Goal: Obtain resource: Obtain resource

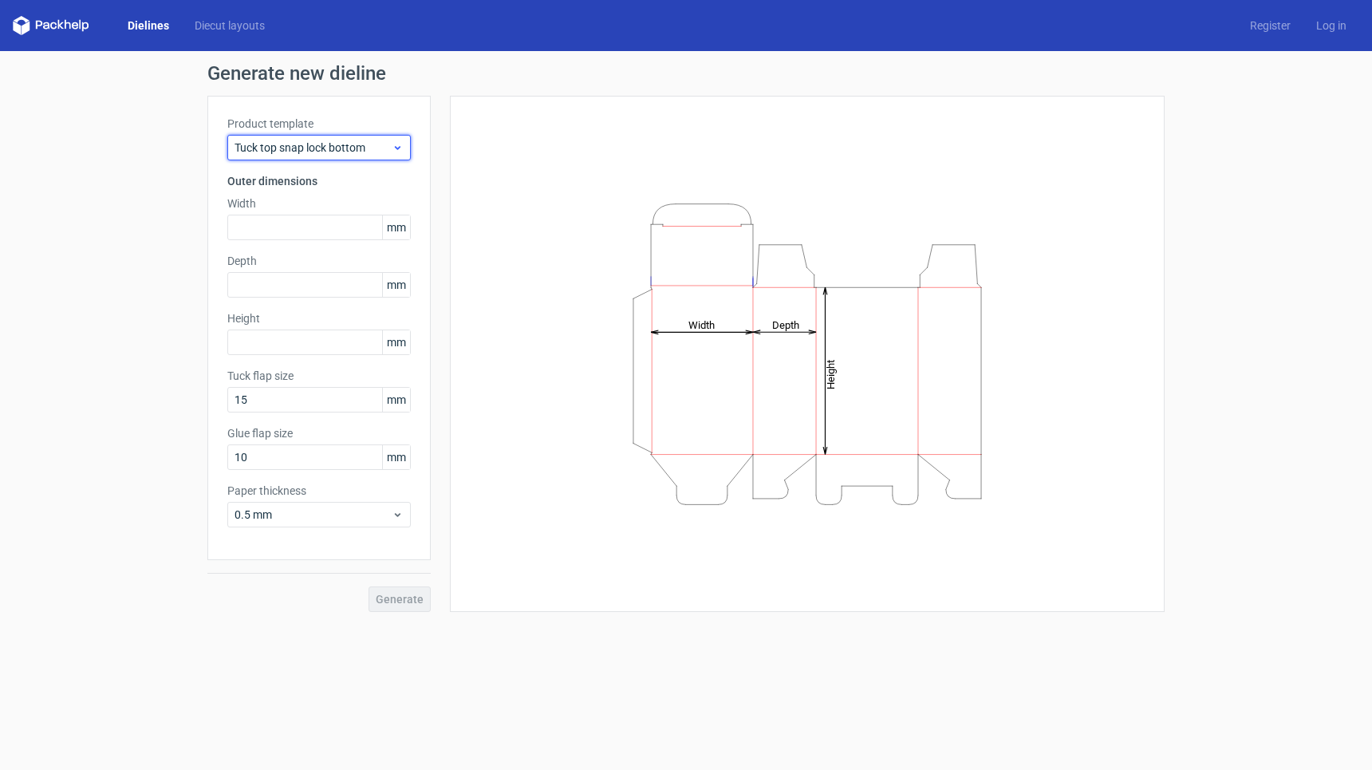
click at [304, 151] on span "Tuck top snap lock bottom" at bounding box center [313, 148] width 157 height 16
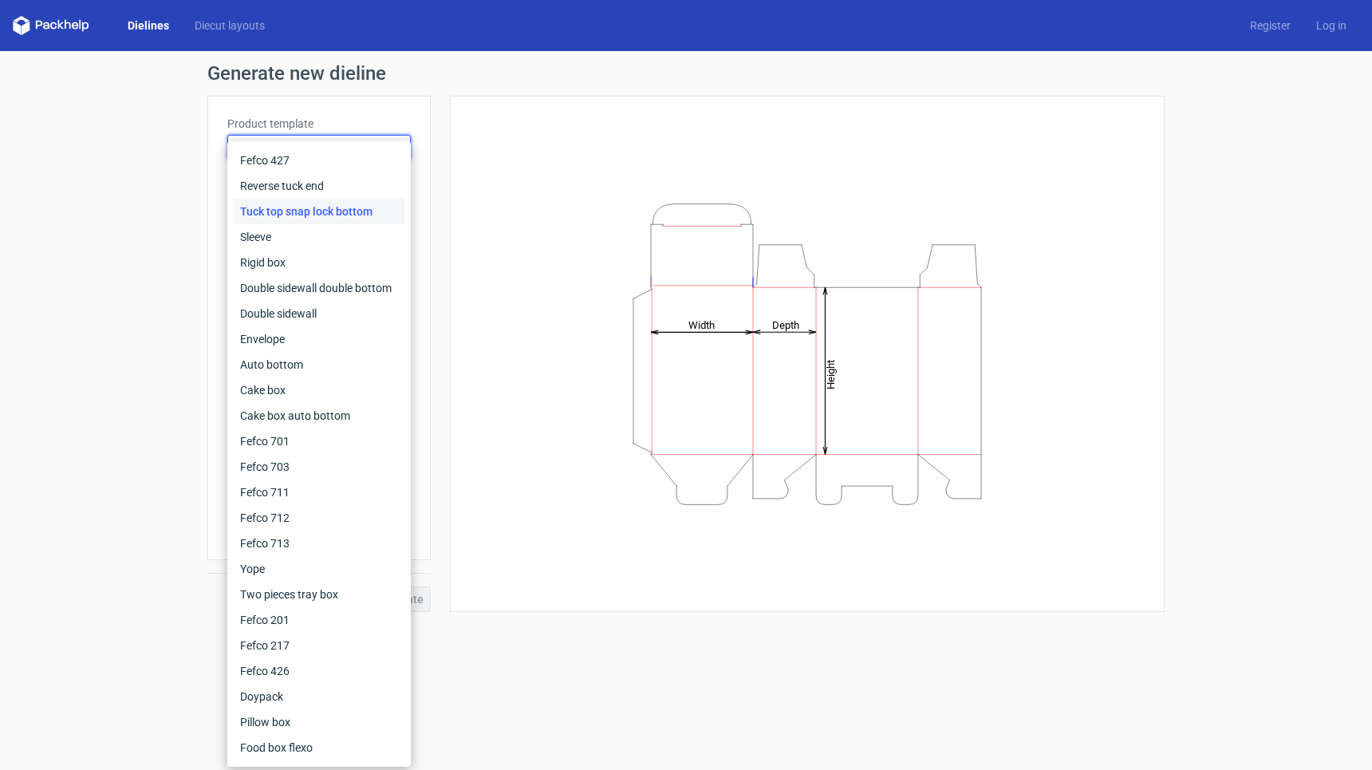
click at [112, 178] on div "Generate new dieline Product template Tuck top snap lock bottom Outer dimension…" at bounding box center [686, 338] width 1372 height 574
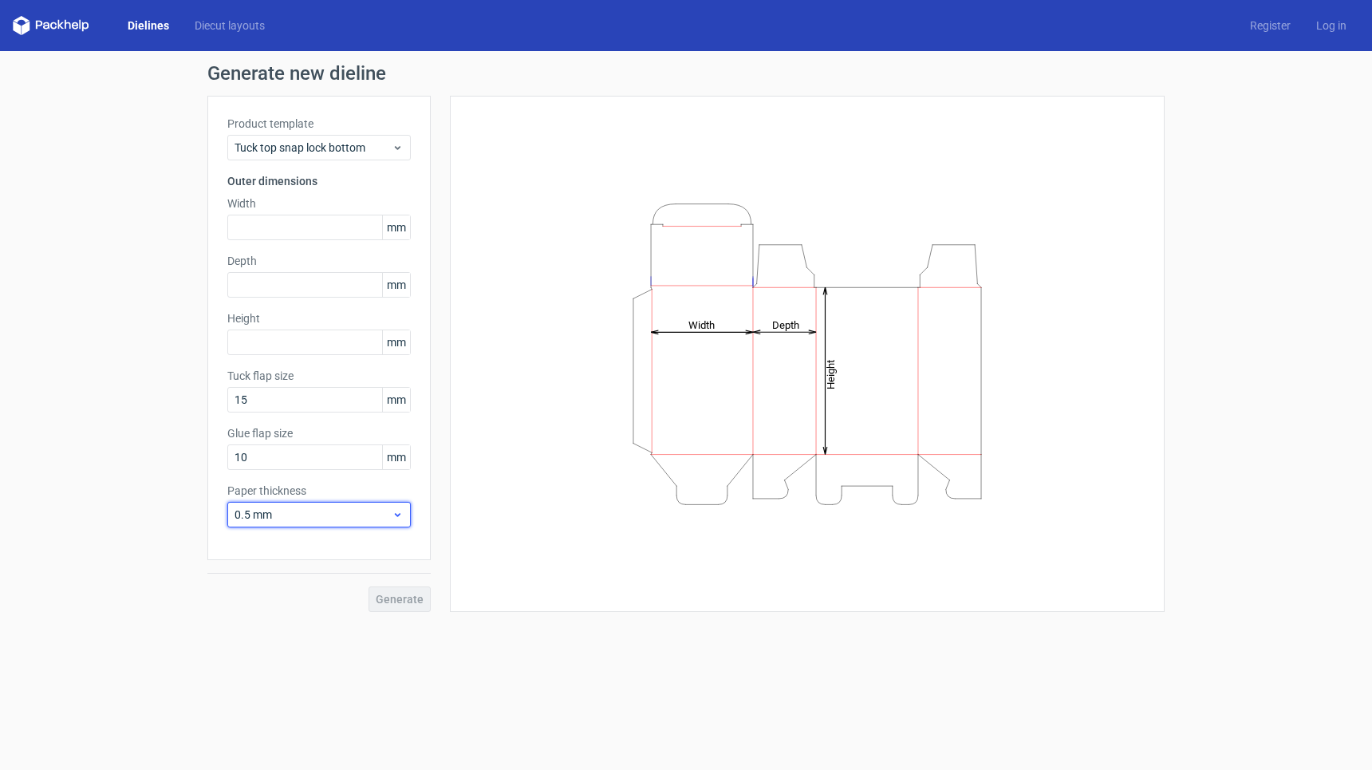
click at [286, 514] on span "0.5 mm" at bounding box center [313, 515] width 157 height 16
click at [270, 644] on div "3 mm" at bounding box center [319, 652] width 171 height 26
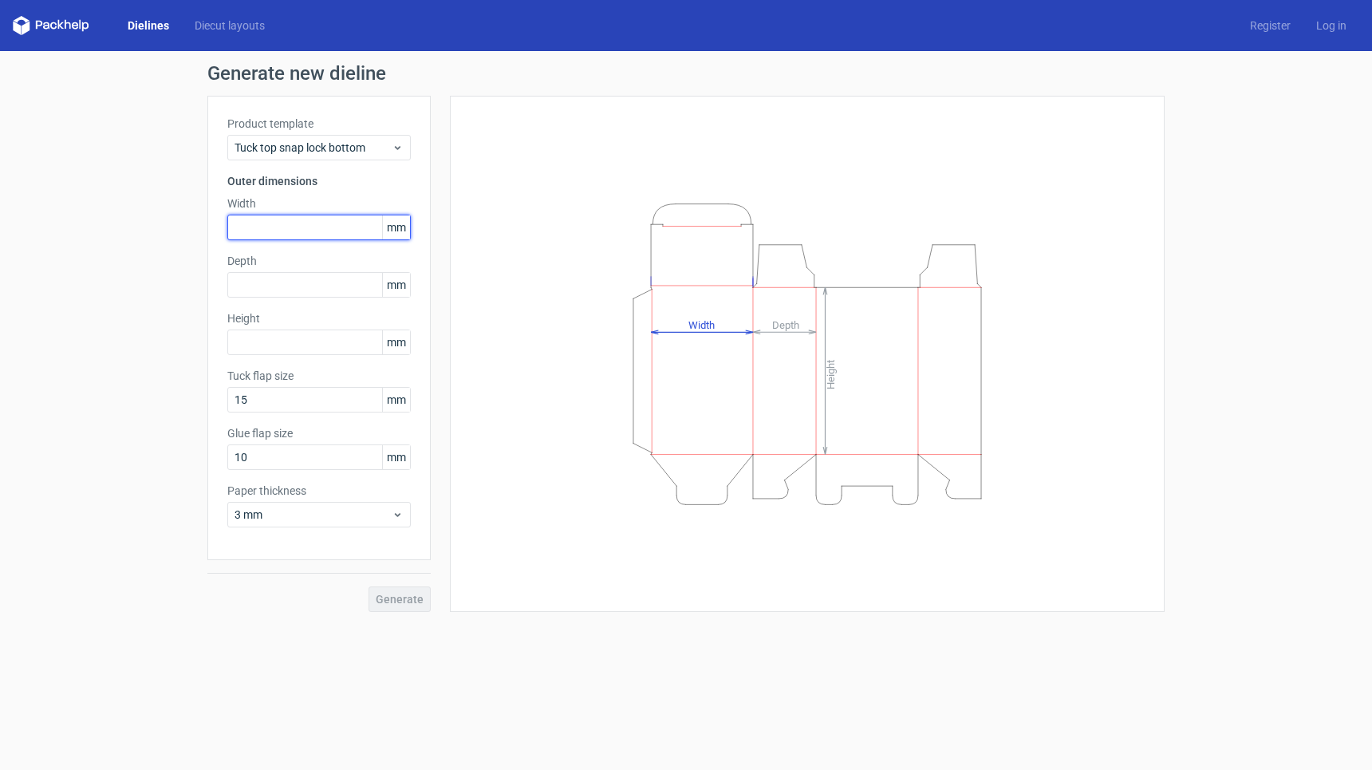
click at [296, 223] on input "text" at bounding box center [319, 228] width 184 height 26
type input "140"
type input "50"
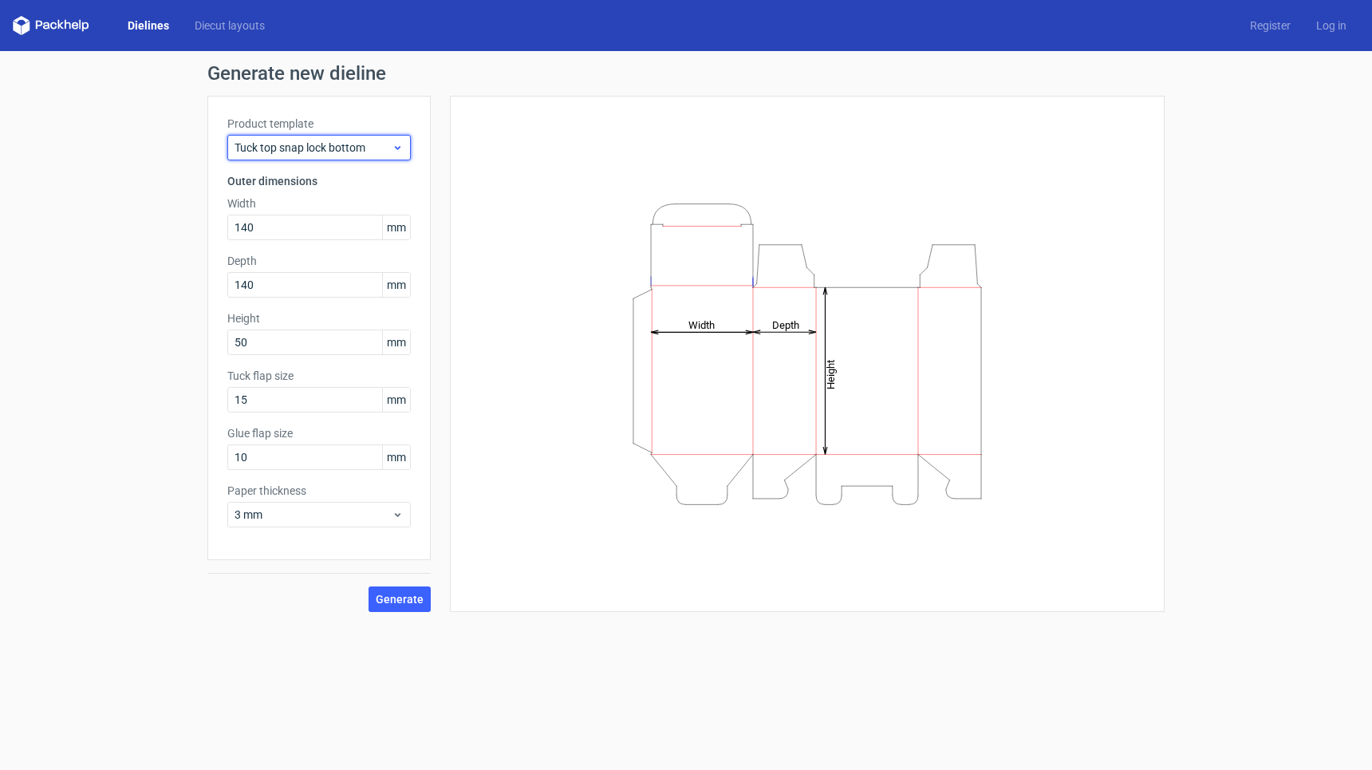
click at [348, 146] on span "Tuck top snap lock bottom" at bounding box center [313, 148] width 157 height 16
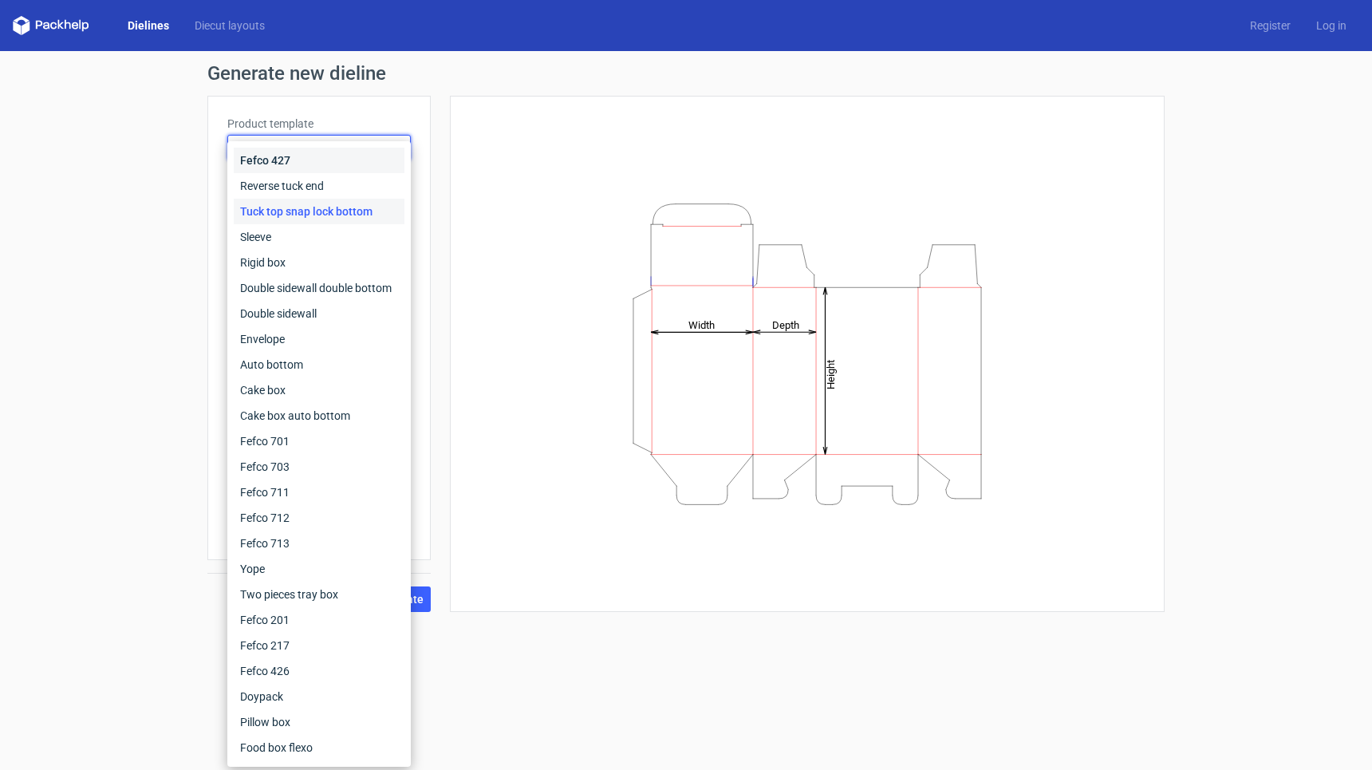
click at [302, 160] on div "Fefco 427" at bounding box center [319, 161] width 171 height 26
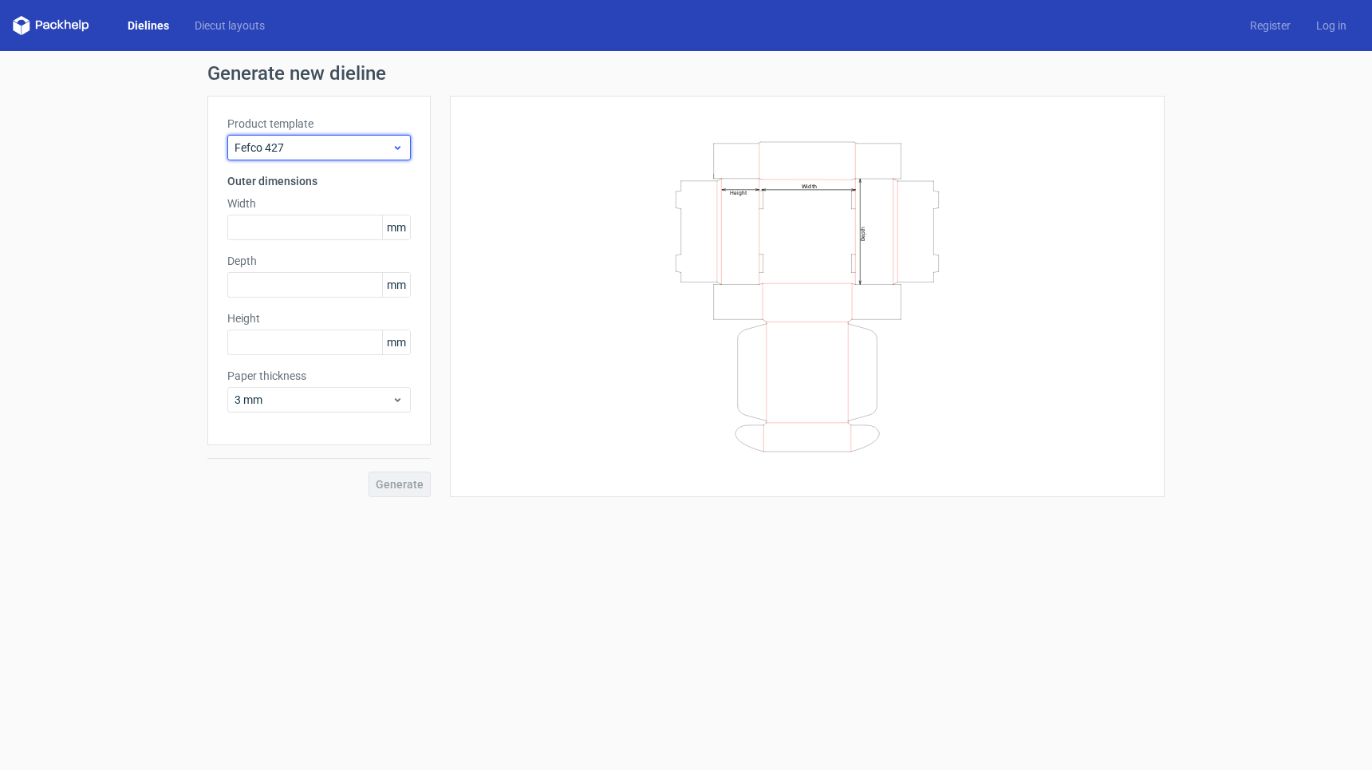
click at [324, 154] on span "Fefco 427" at bounding box center [313, 148] width 157 height 16
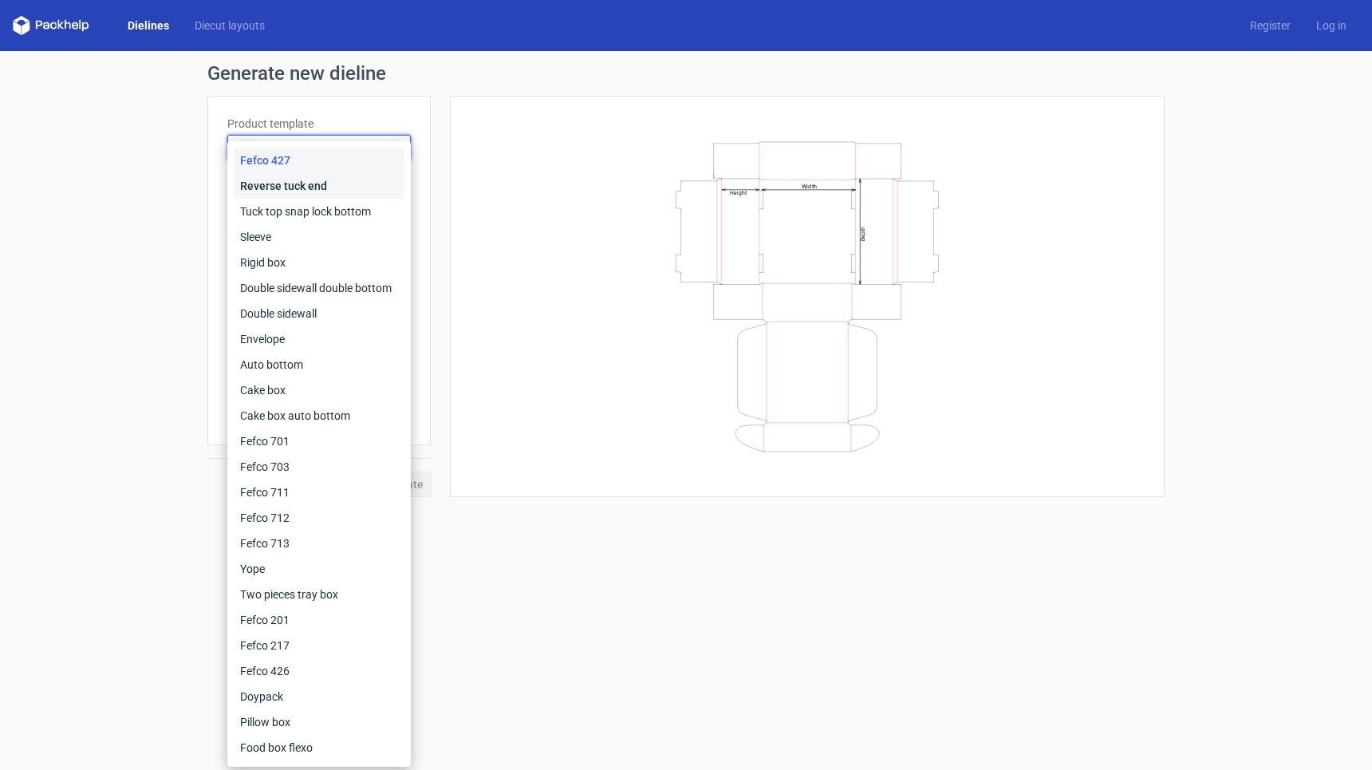
click at [289, 181] on div "Reverse tuck end" at bounding box center [319, 186] width 171 height 26
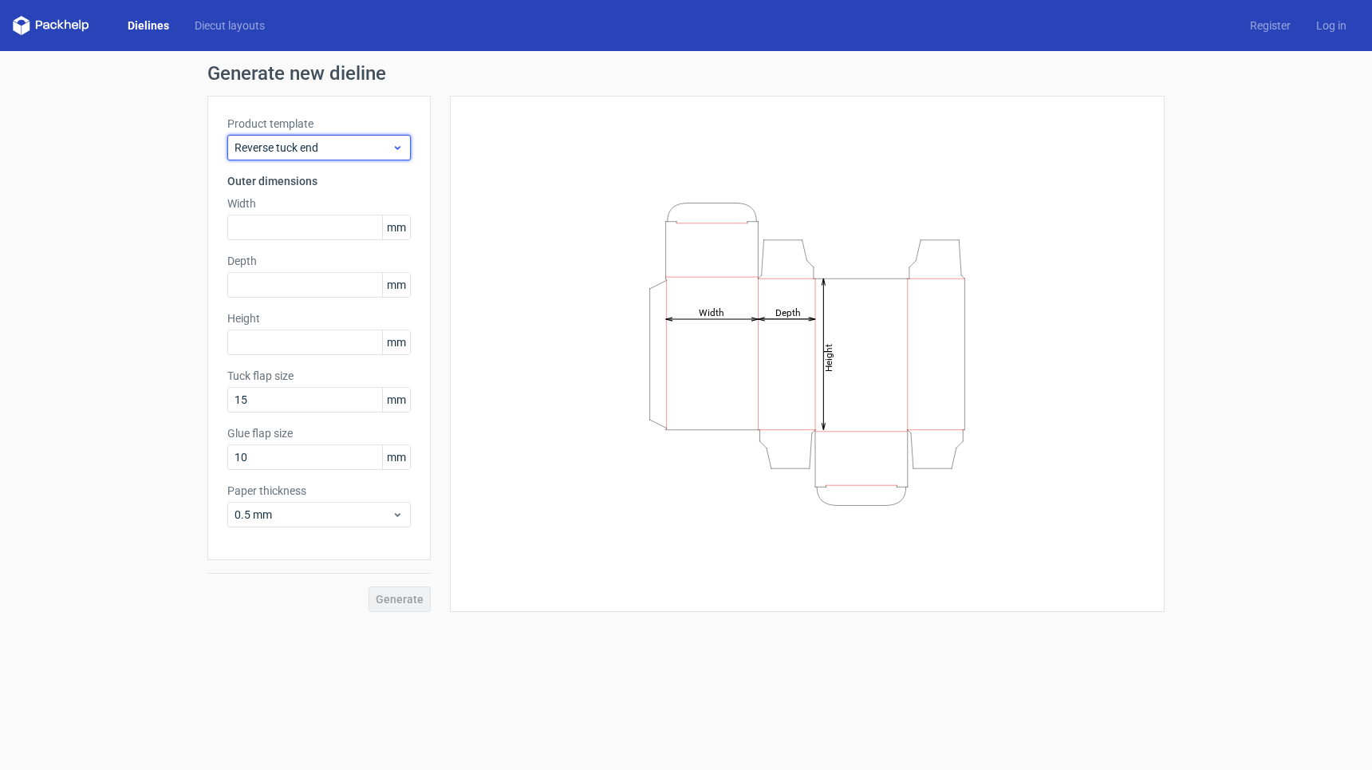
click at [327, 148] on span "Reverse tuck end" at bounding box center [313, 148] width 157 height 16
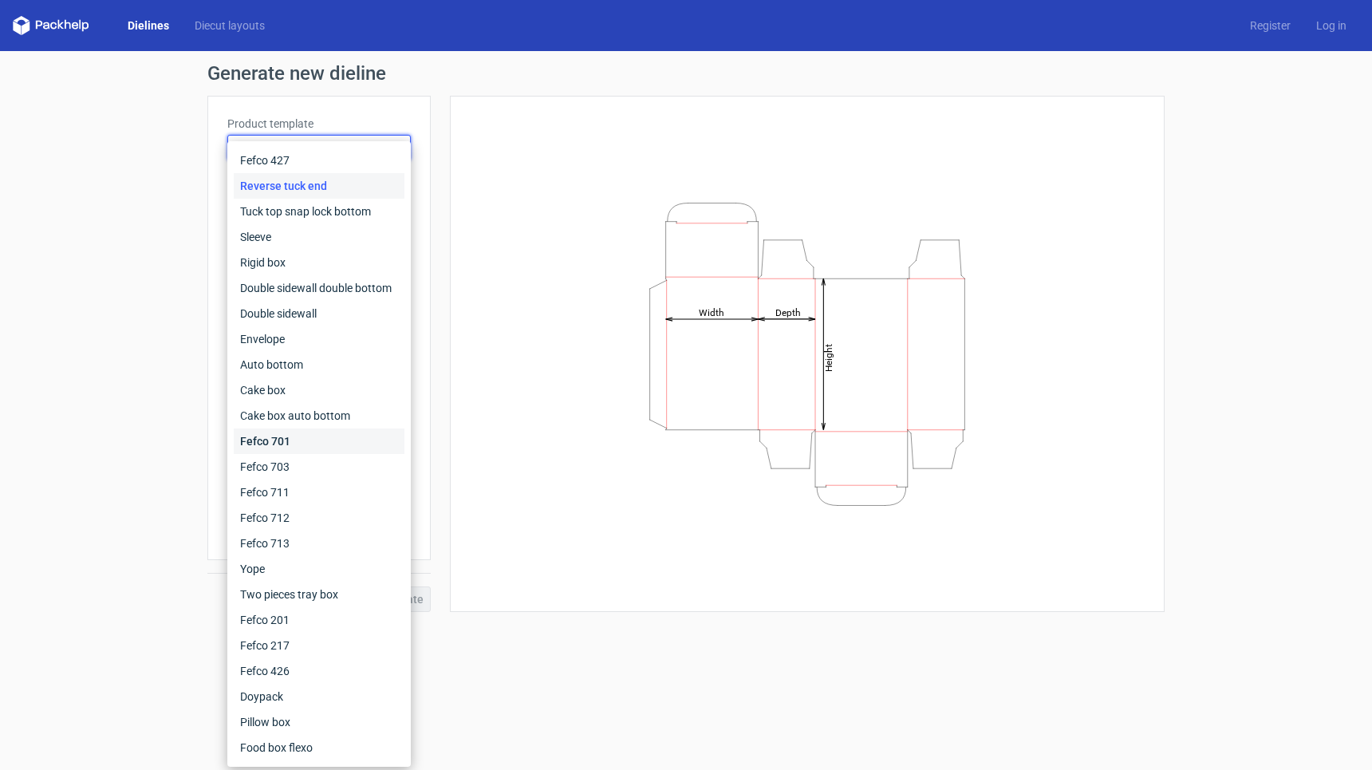
click at [327, 436] on div "Fefco 701" at bounding box center [319, 441] width 171 height 26
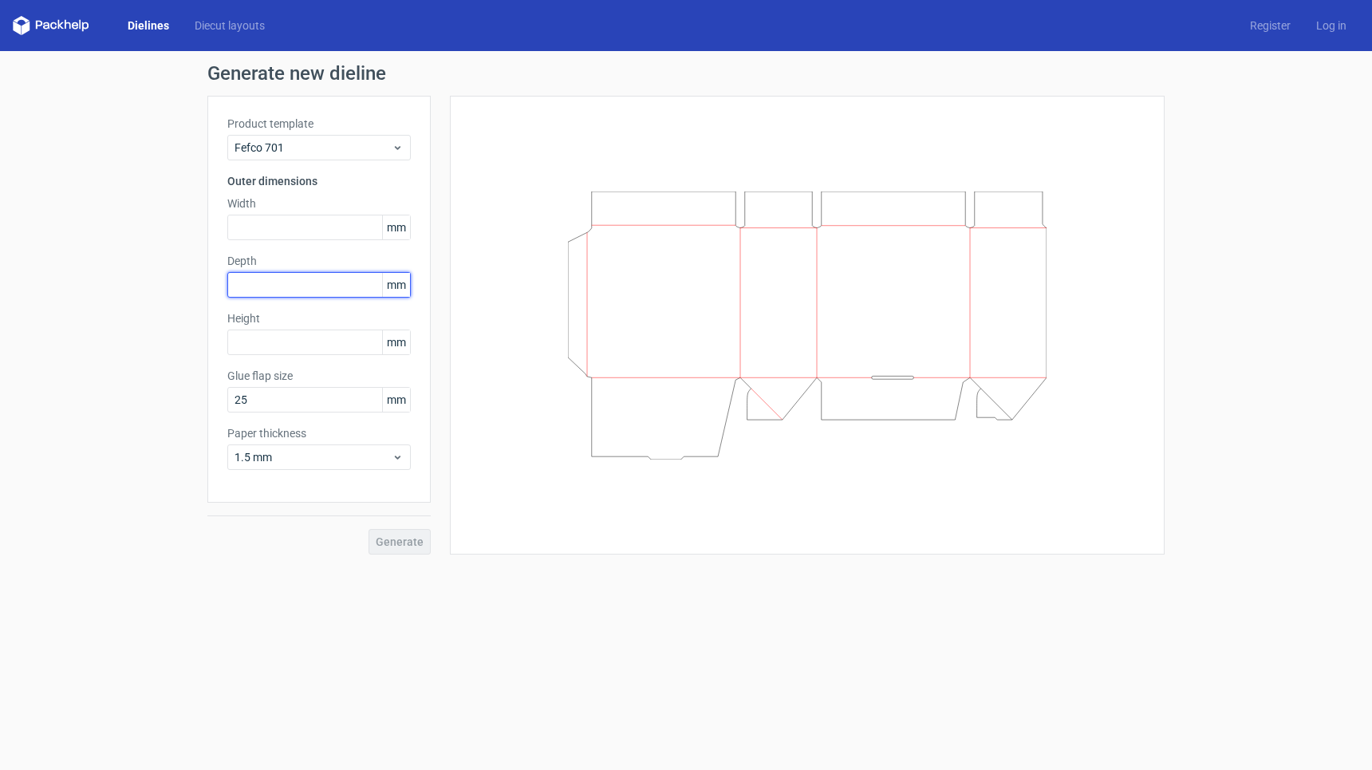
drag, startPoint x: 328, startPoint y: 282, endPoint x: 327, endPoint y: 257, distance: 25.5
click at [328, 282] on input "text" at bounding box center [319, 285] width 184 height 26
click at [326, 241] on div "Product template Fefco 701 Outer dimensions Width mm Depth mm Height mm Glue fl…" at bounding box center [318, 299] width 223 height 407
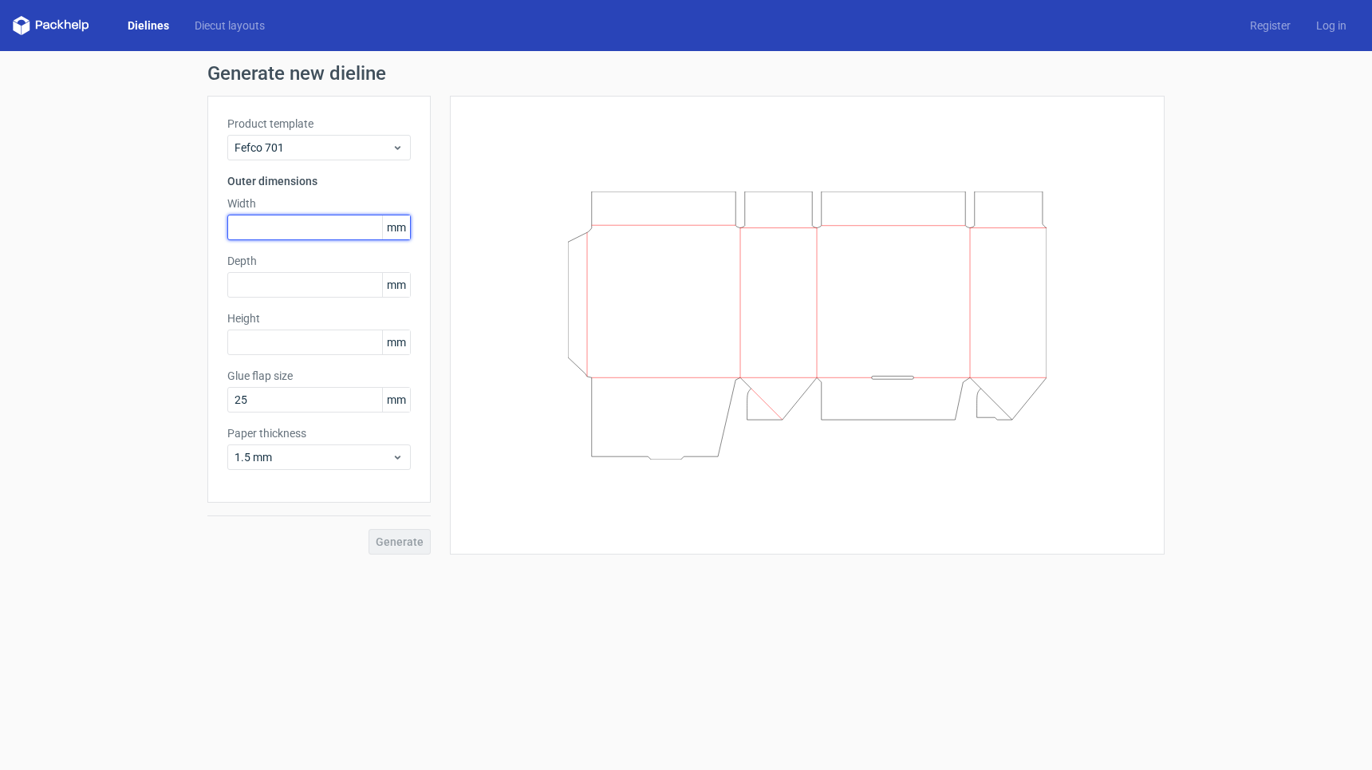
click at [324, 231] on input "text" at bounding box center [319, 228] width 184 height 26
click at [324, 154] on span "Fefco 701" at bounding box center [313, 148] width 157 height 16
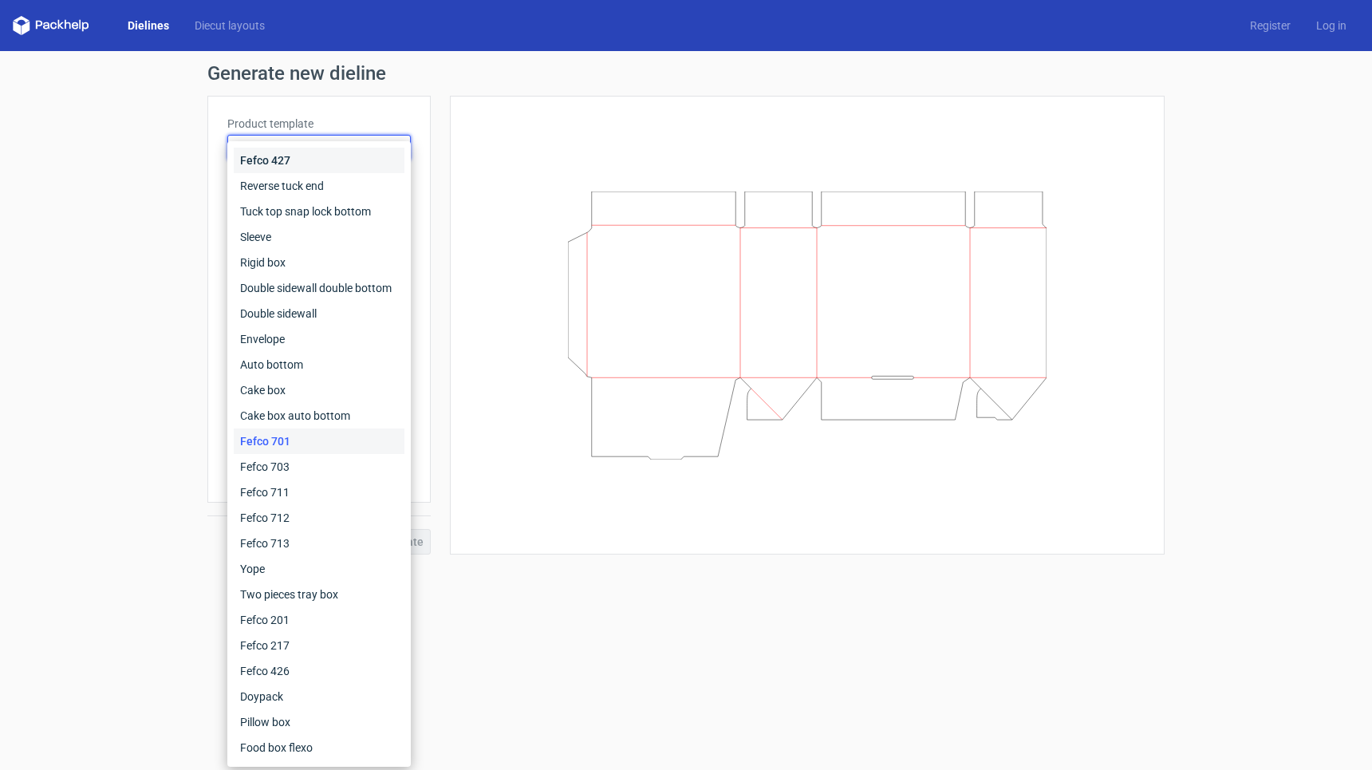
click at [297, 164] on div "Fefco 427" at bounding box center [319, 161] width 171 height 26
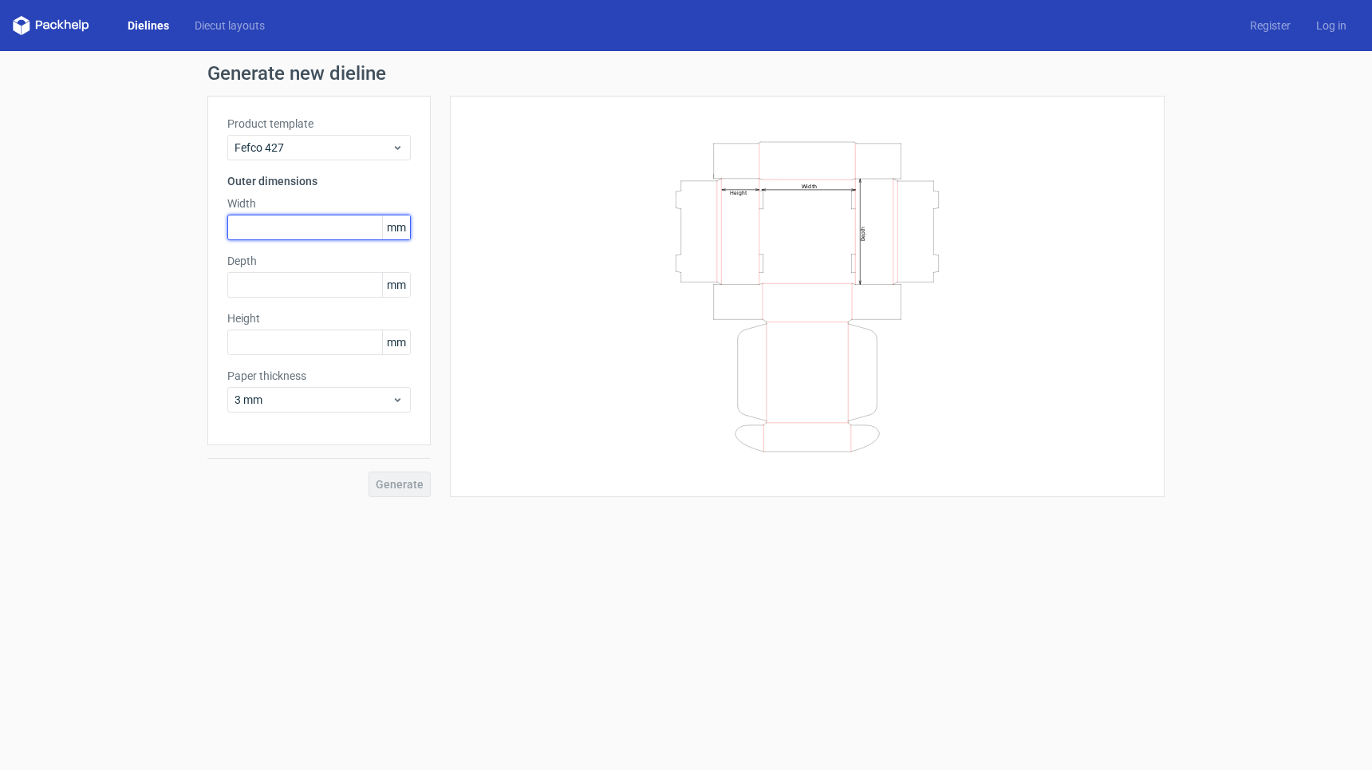
click at [276, 231] on input "text" at bounding box center [319, 228] width 184 height 26
type input "140"
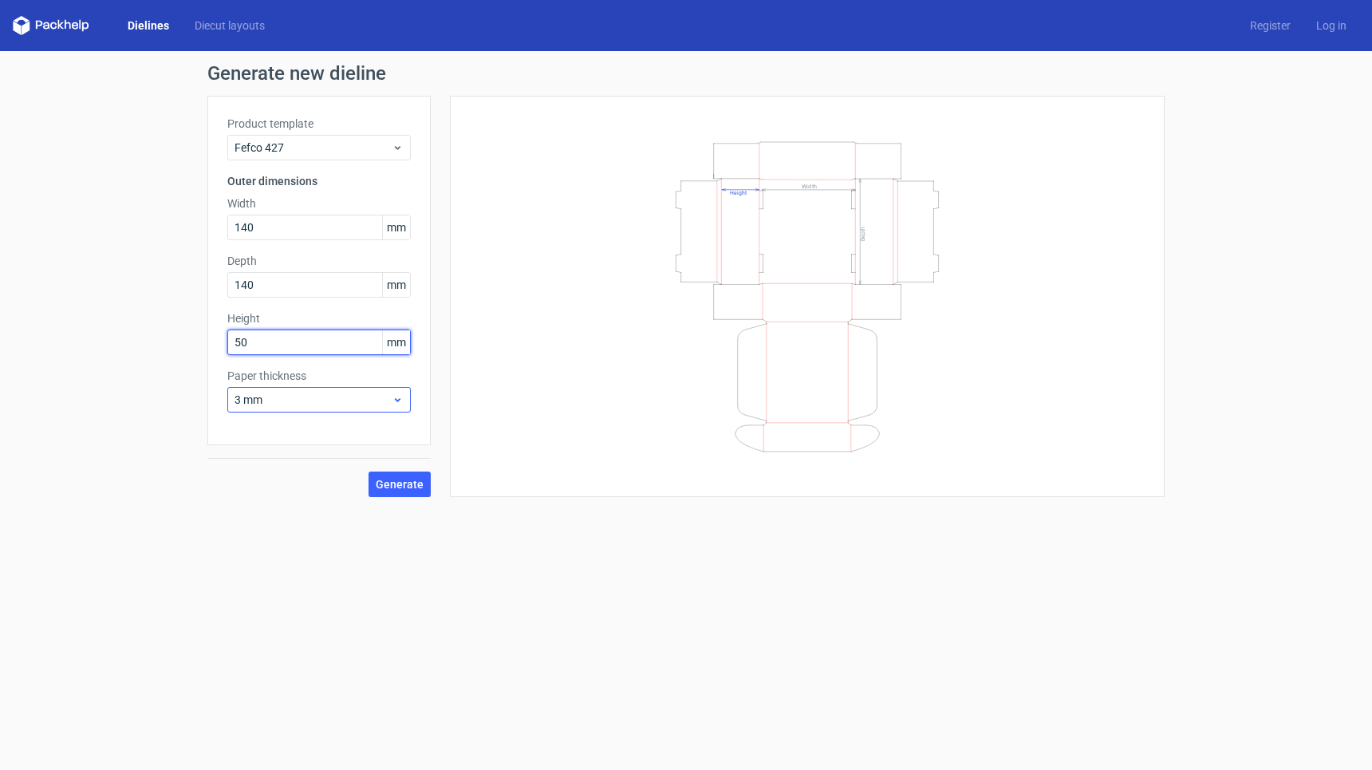
type input "50"
click at [274, 405] on span "3 mm" at bounding box center [313, 400] width 157 height 16
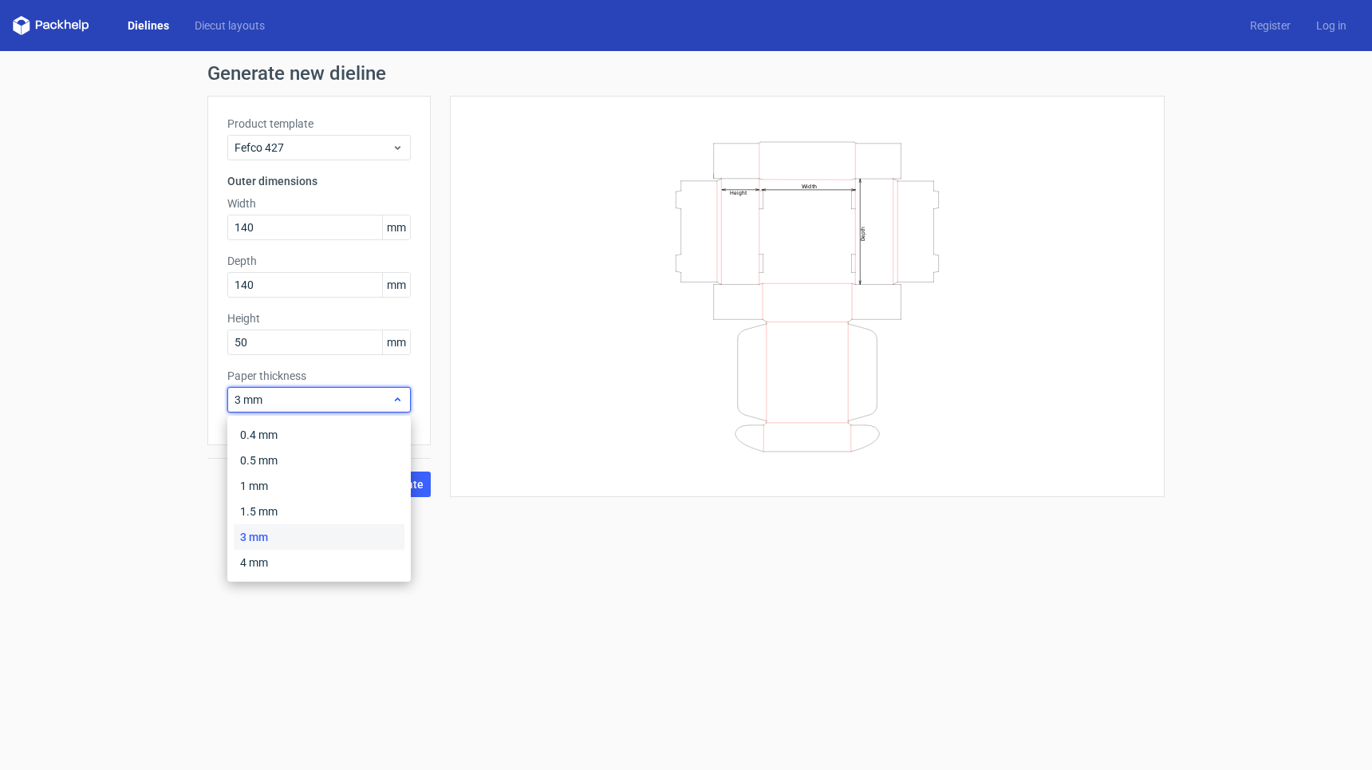
click at [275, 403] on span "3 mm" at bounding box center [313, 400] width 157 height 16
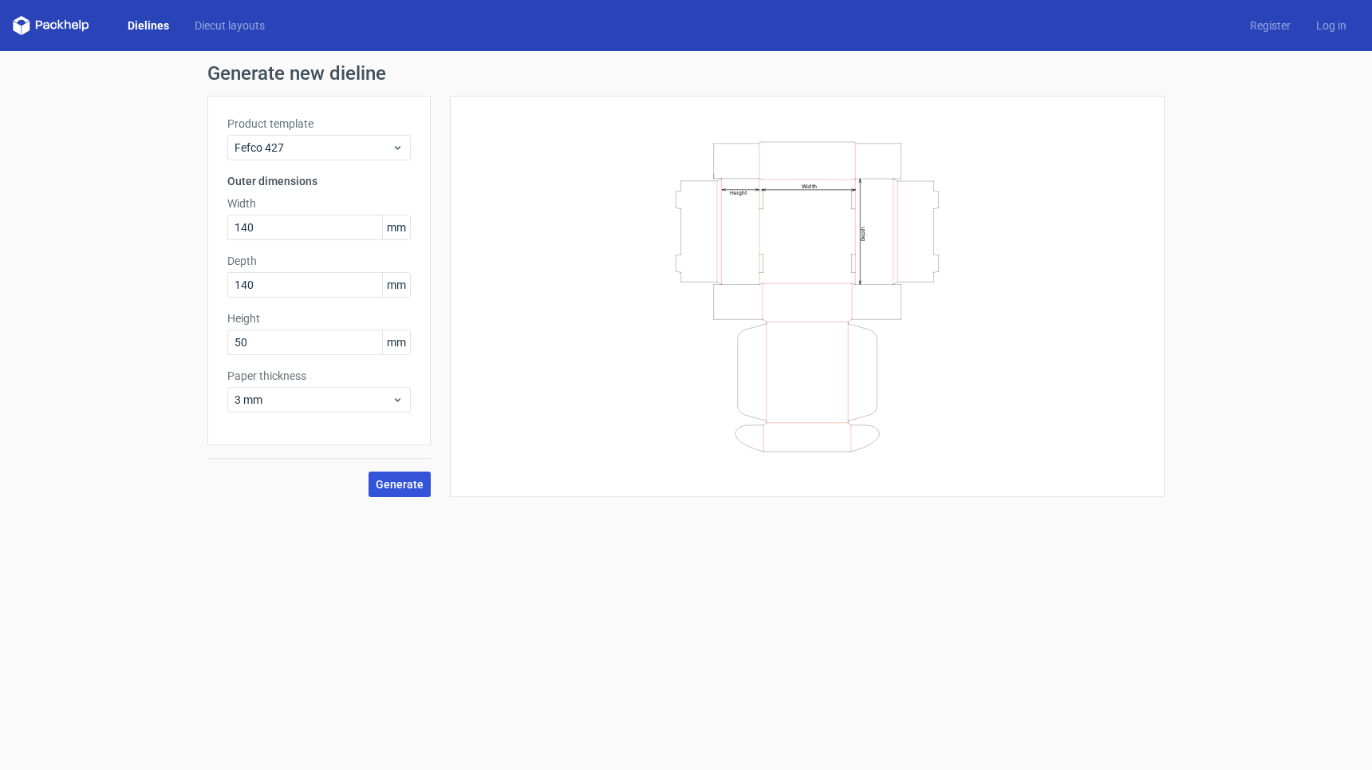
click at [393, 484] on span "Generate" at bounding box center [400, 484] width 48 height 11
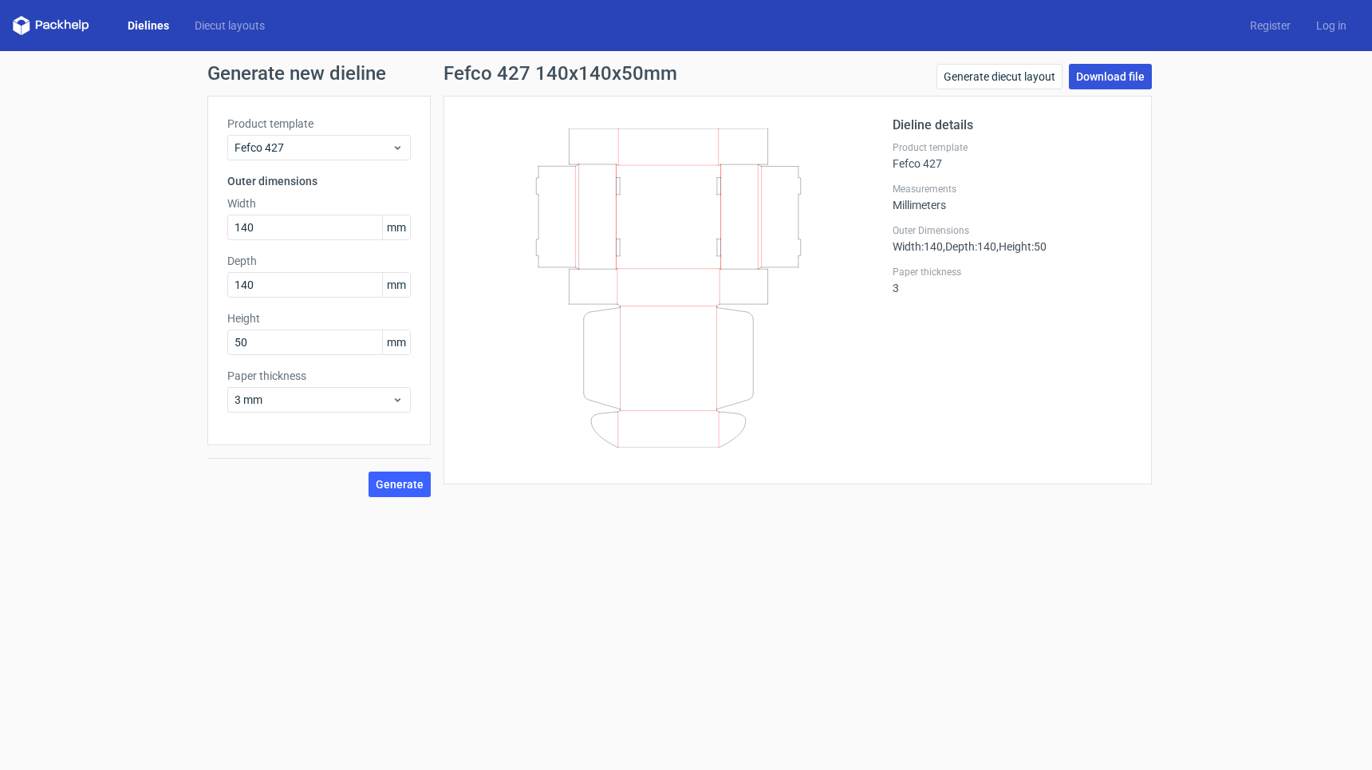
click at [1123, 77] on link "Download file" at bounding box center [1110, 77] width 83 height 26
click at [982, 82] on link "Generate diecut layout" at bounding box center [1000, 77] width 126 height 26
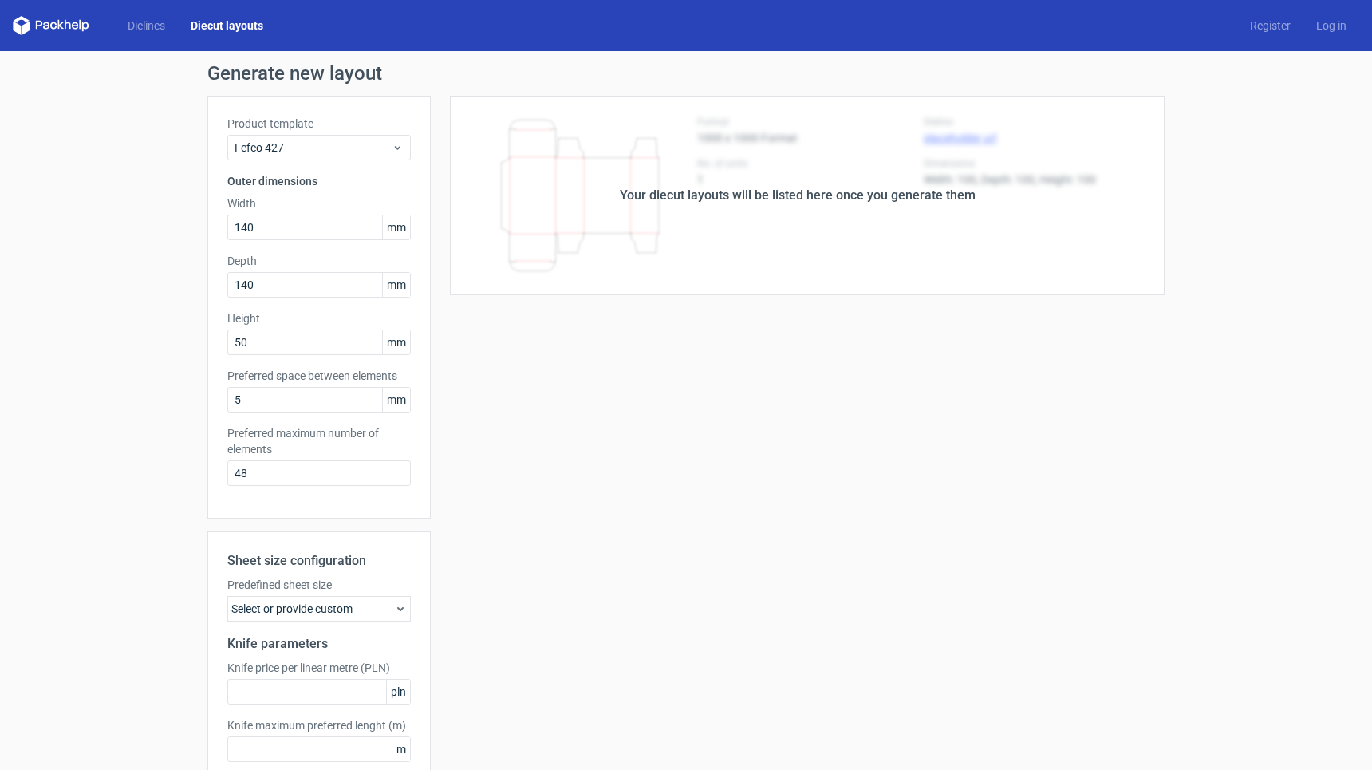
scroll to position [31, 0]
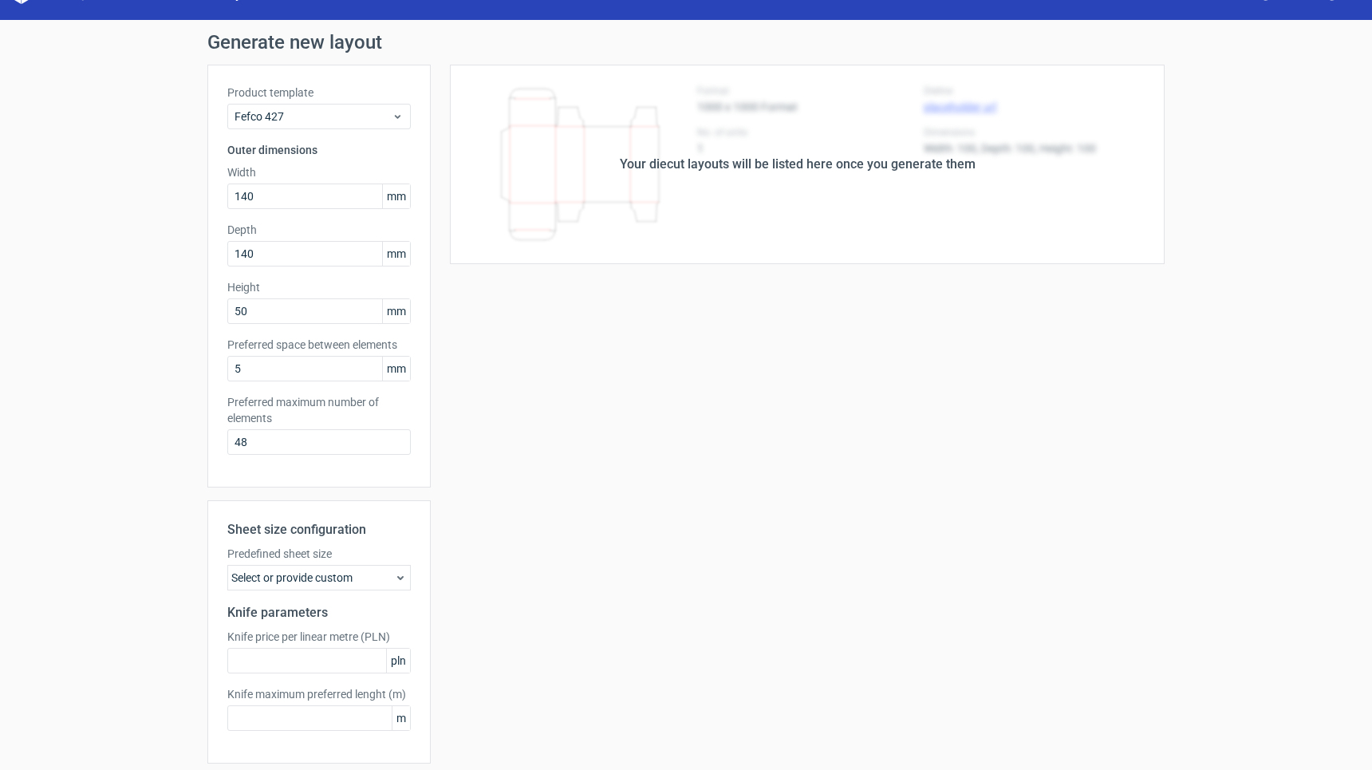
click at [352, 575] on div "Select or provide custom" at bounding box center [319, 578] width 184 height 26
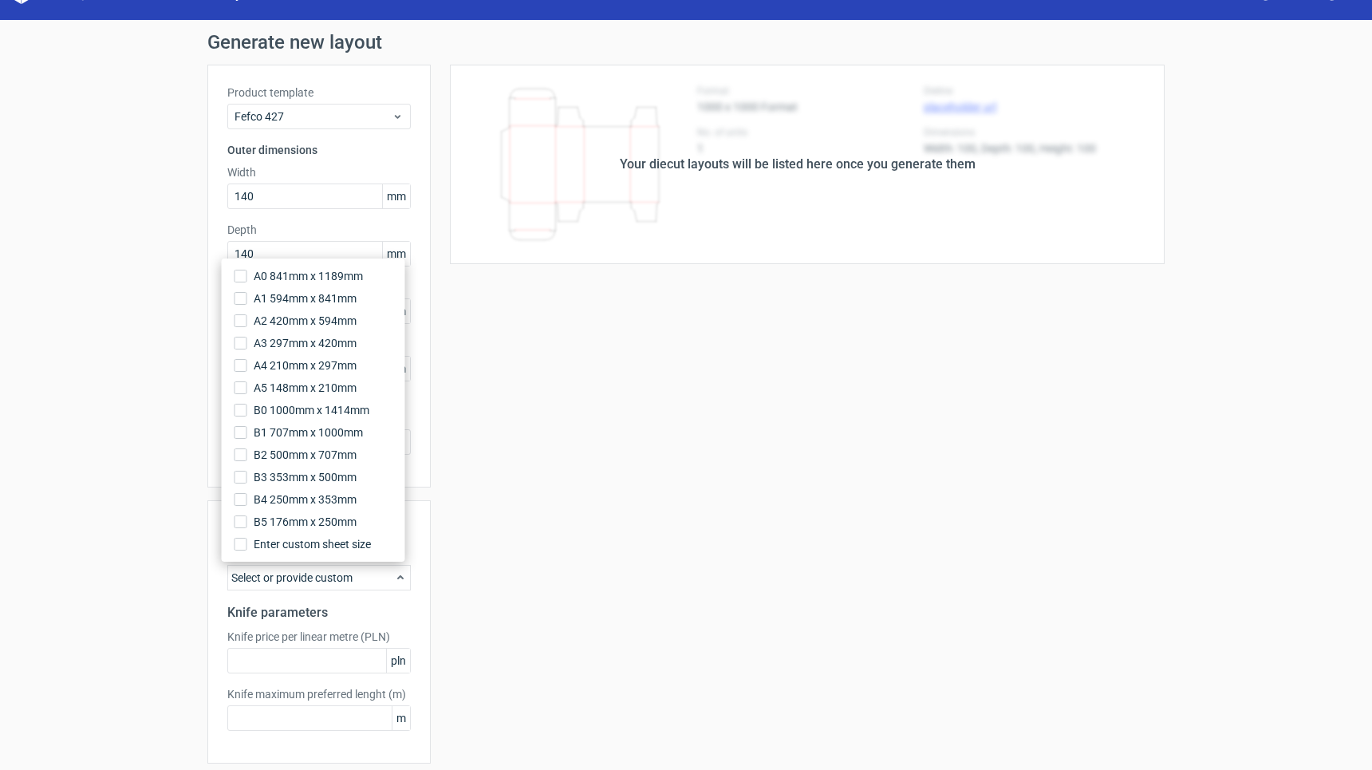
click at [599, 546] on div "Your diecut layouts will be listed here once you generate them Height Depth Wid…" at bounding box center [798, 440] width 734 height 751
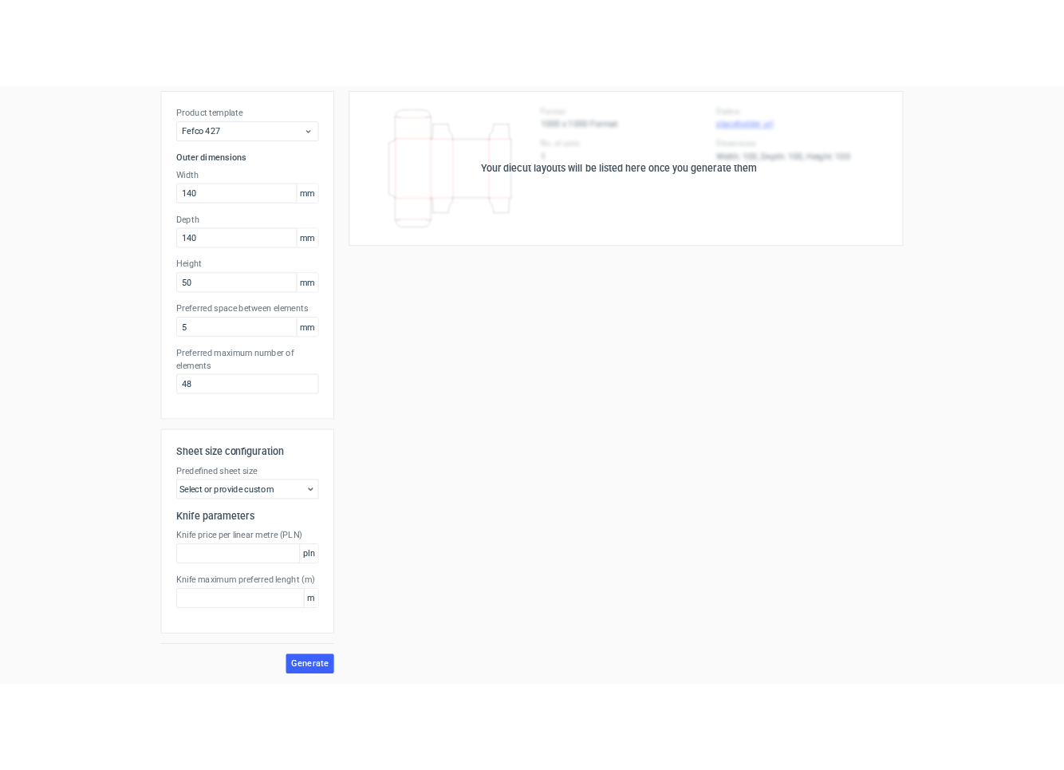
scroll to position [0, 0]
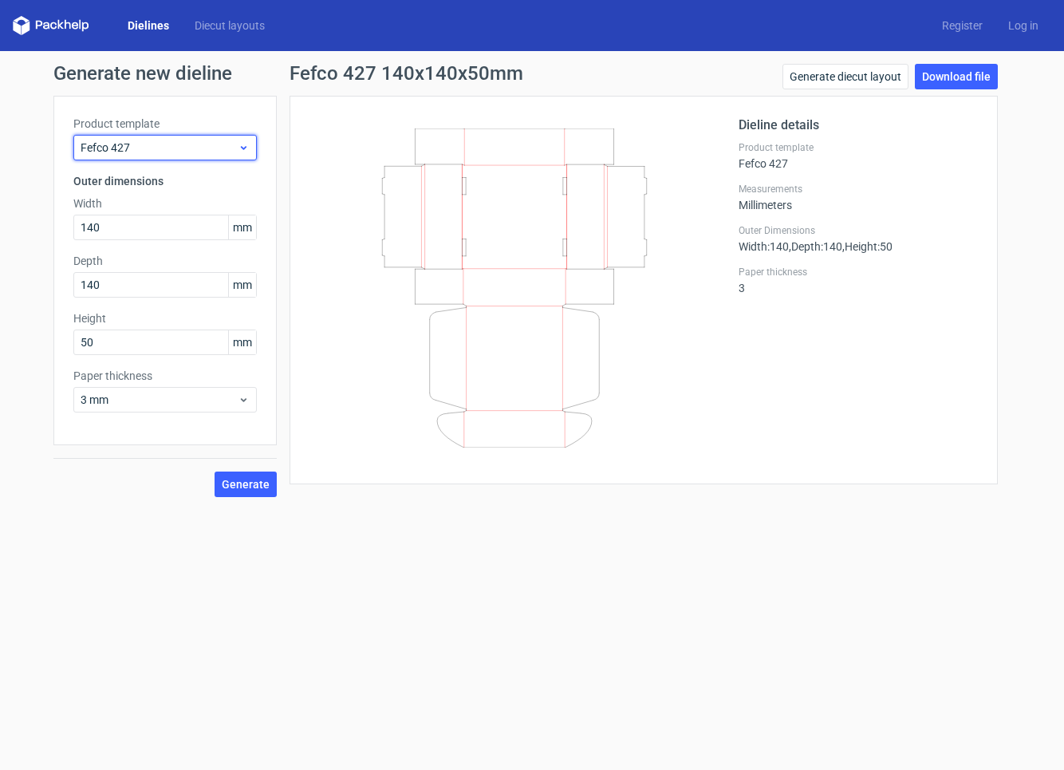
click at [152, 140] on span "Fefco 427" at bounding box center [159, 148] width 157 height 16
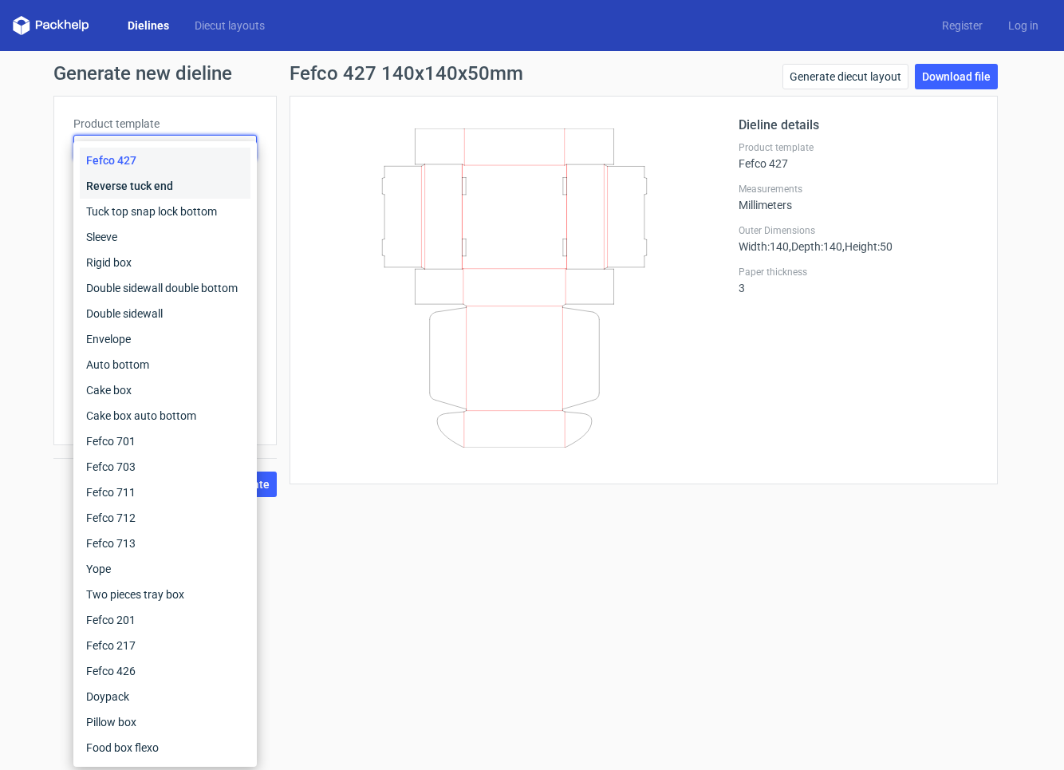
click at [136, 188] on div "Reverse tuck end" at bounding box center [165, 186] width 171 height 26
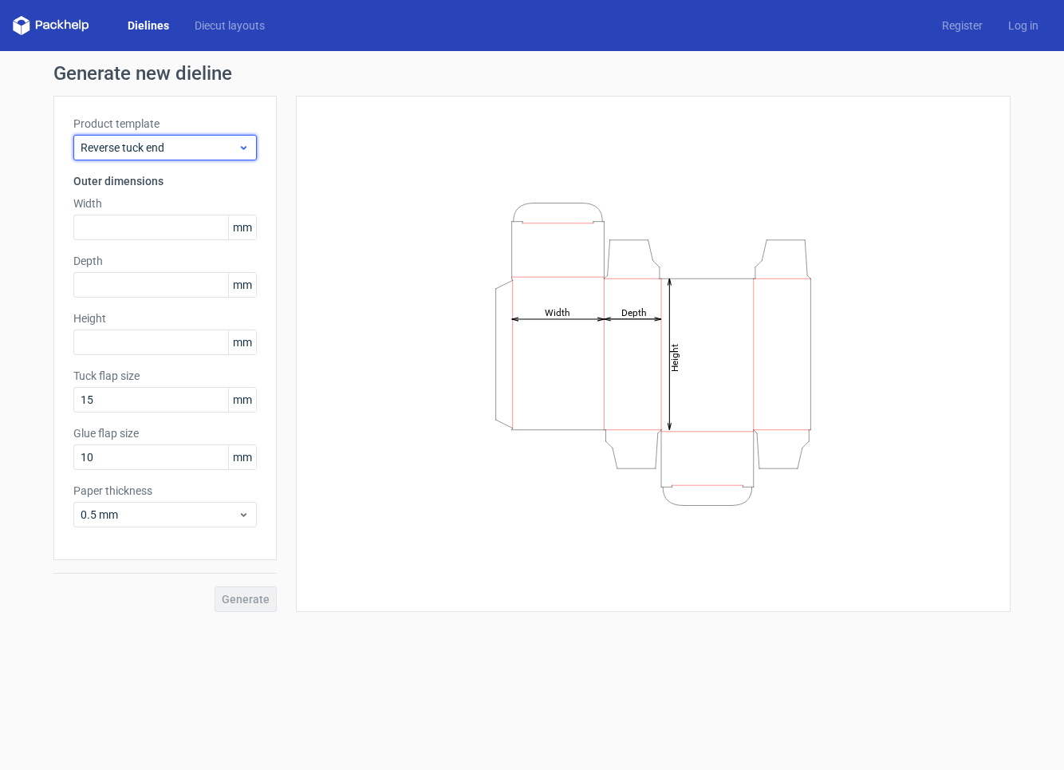
click at [183, 147] on span "Reverse tuck end" at bounding box center [159, 148] width 157 height 16
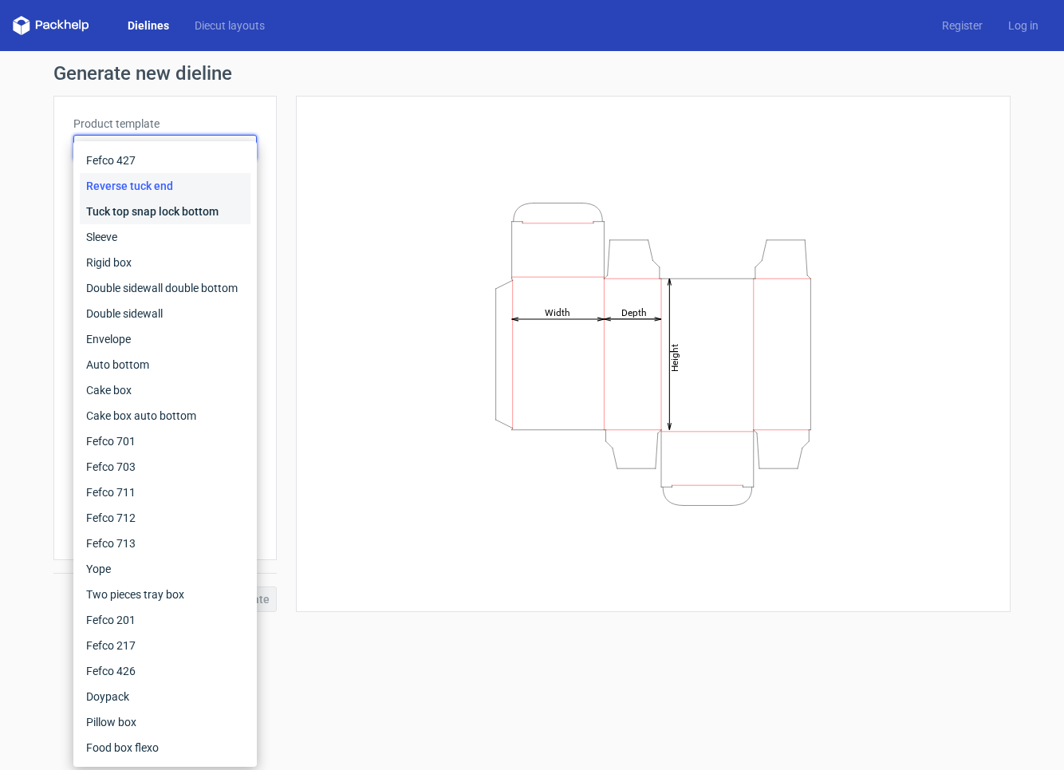
drag, startPoint x: 126, startPoint y: 210, endPoint x: 134, endPoint y: 181, distance: 29.8
click at [126, 210] on div "Tuck top snap lock bottom" at bounding box center [165, 212] width 171 height 26
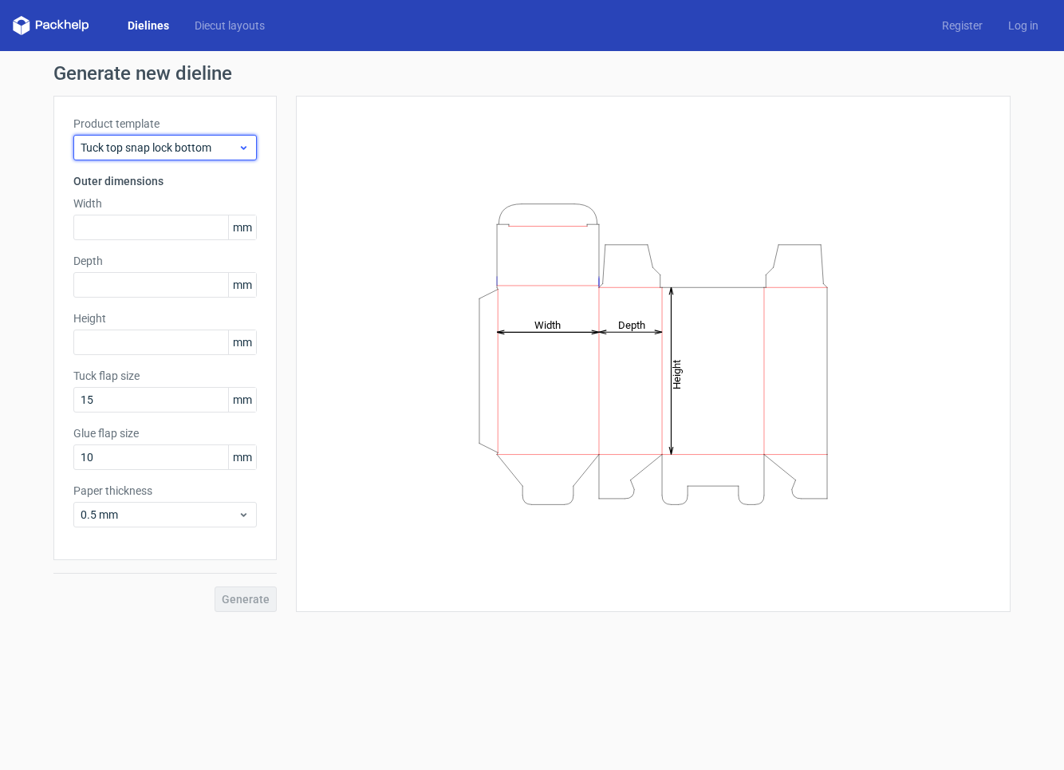
click at [150, 145] on span "Tuck top snap lock bottom" at bounding box center [159, 148] width 157 height 16
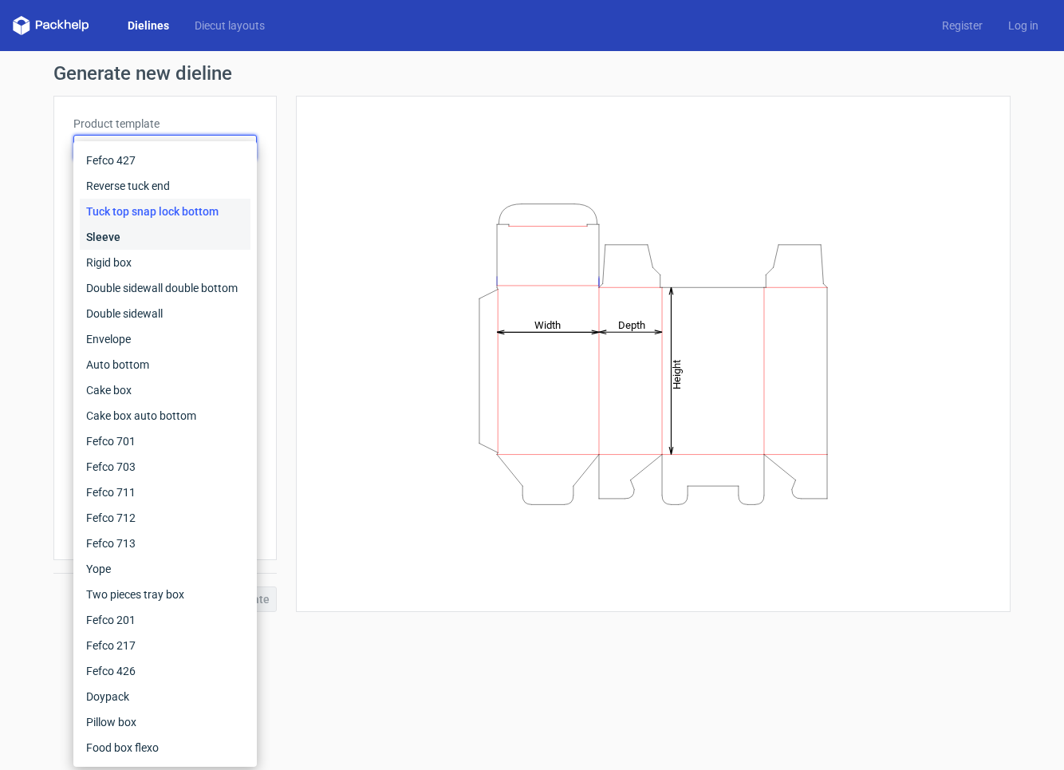
click at [118, 229] on div "Sleeve" at bounding box center [165, 237] width 171 height 26
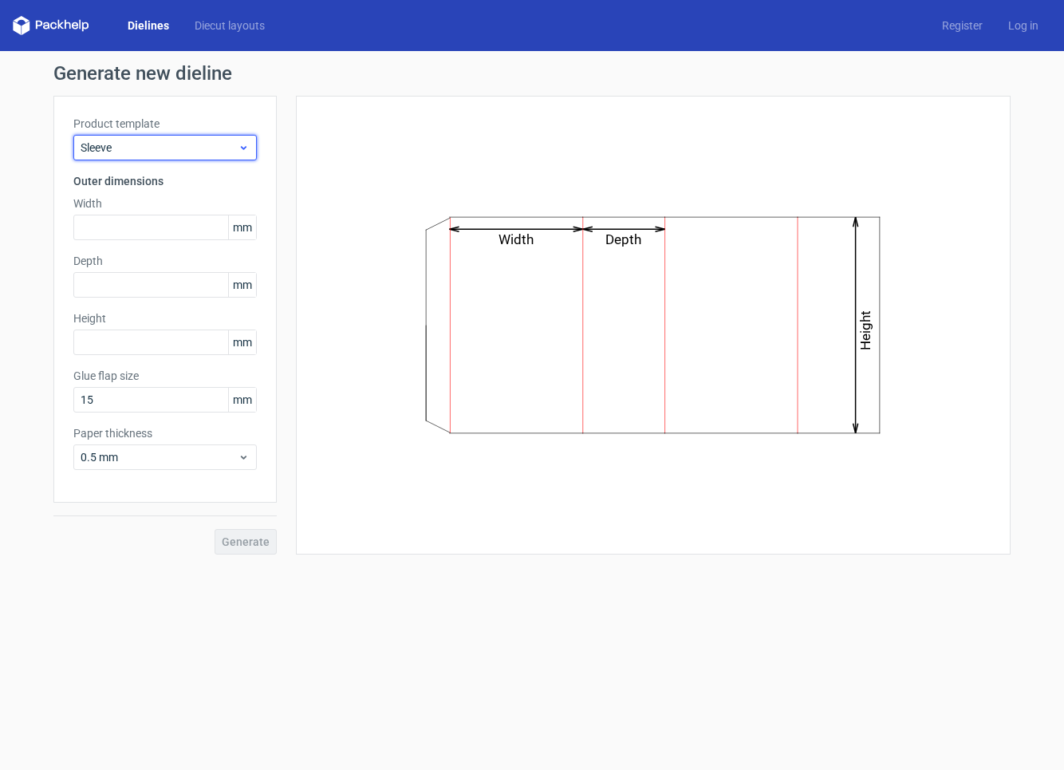
click at [198, 151] on span "Sleeve" at bounding box center [159, 148] width 157 height 16
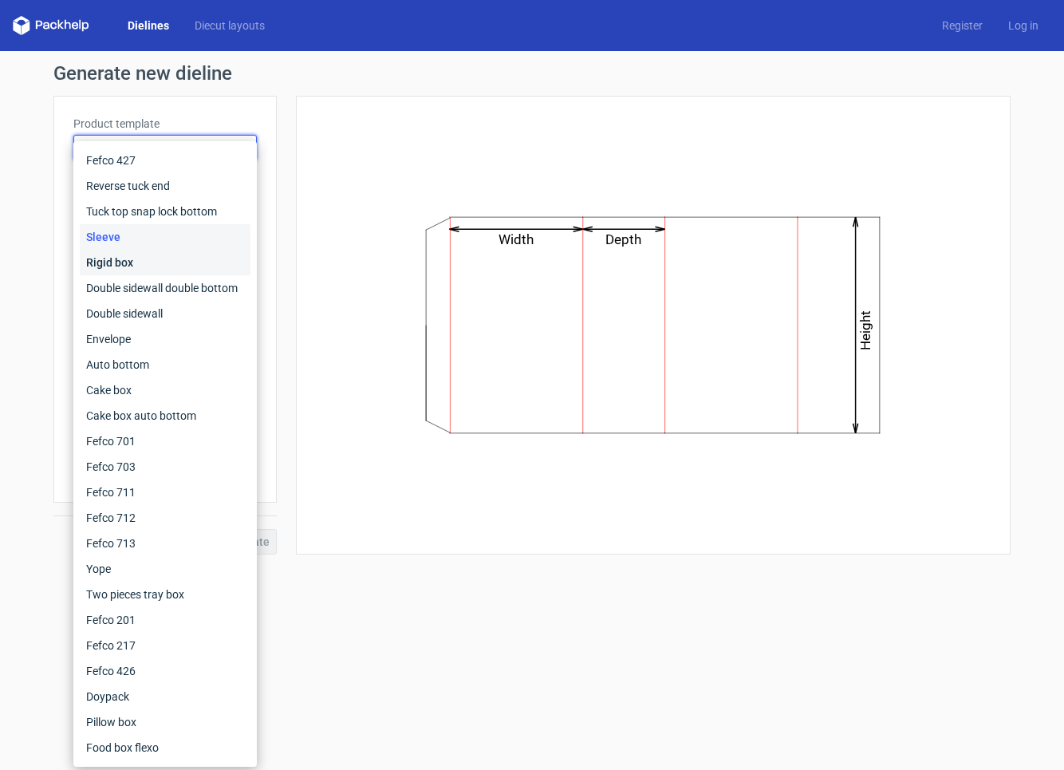
click at [132, 261] on div "Rigid box" at bounding box center [165, 263] width 171 height 26
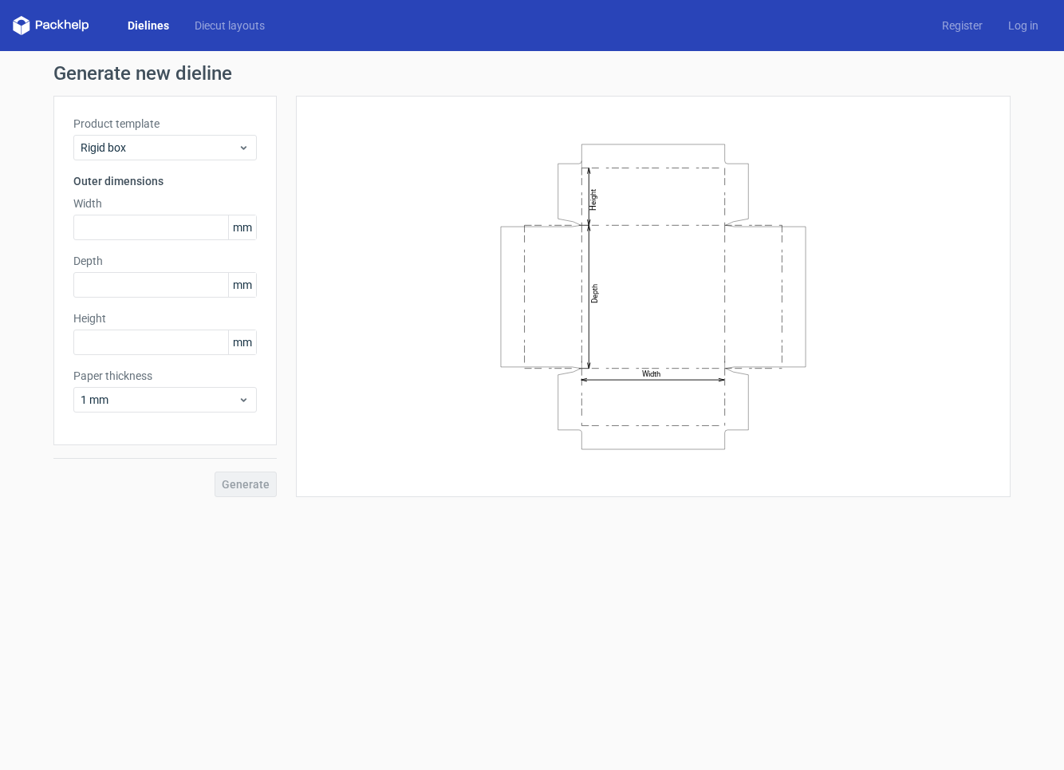
click at [515, 172] on icon "Width Depth Height" at bounding box center [653, 296] width 479 height 319
click at [218, 144] on span "Rigid box" at bounding box center [159, 148] width 157 height 16
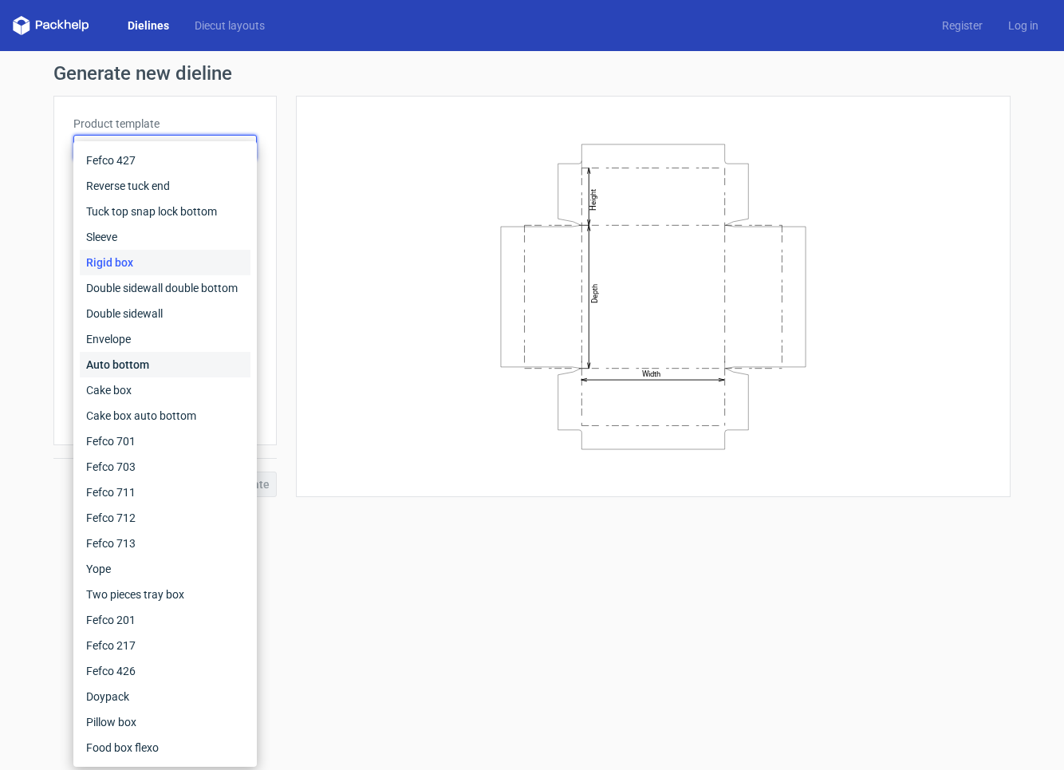
click at [128, 363] on div "Auto bottom" at bounding box center [165, 365] width 171 height 26
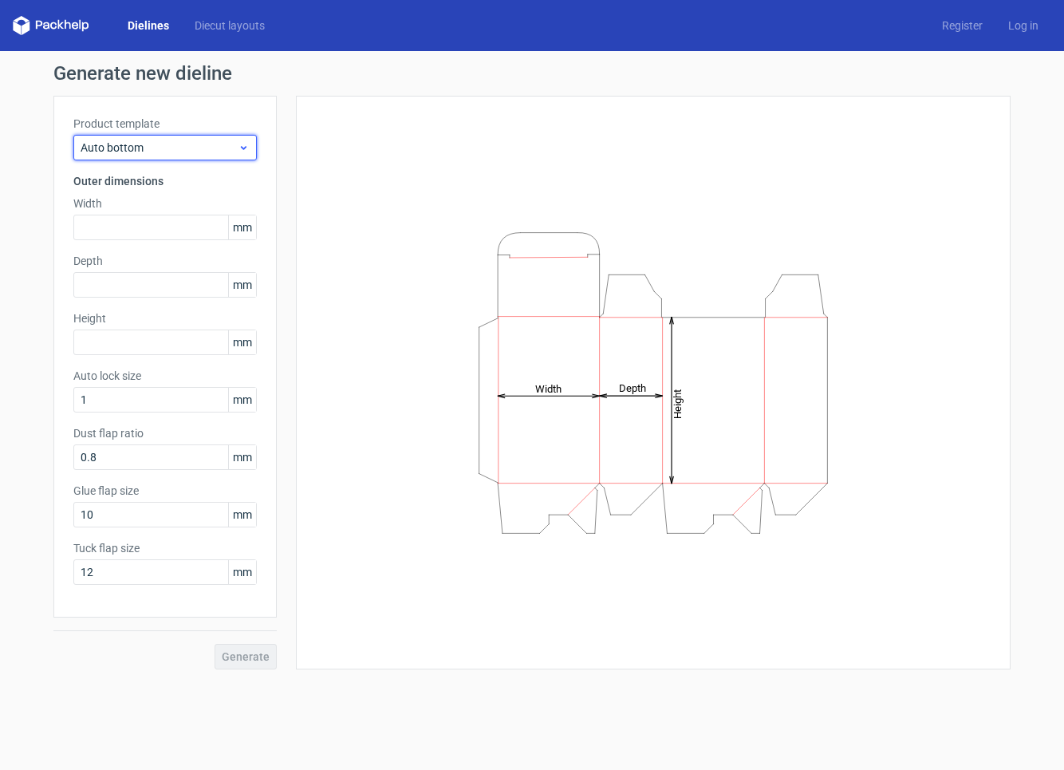
click at [179, 152] on span "Auto bottom" at bounding box center [159, 148] width 157 height 16
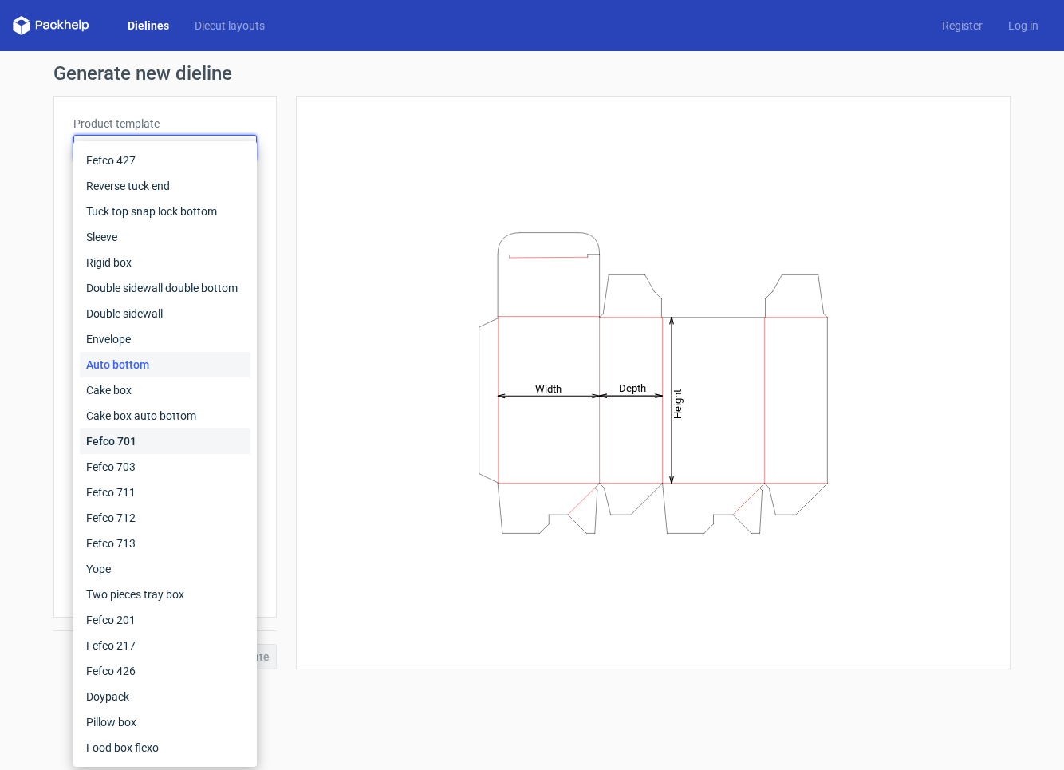
click at [132, 444] on div "Fefco 701" at bounding box center [165, 441] width 171 height 26
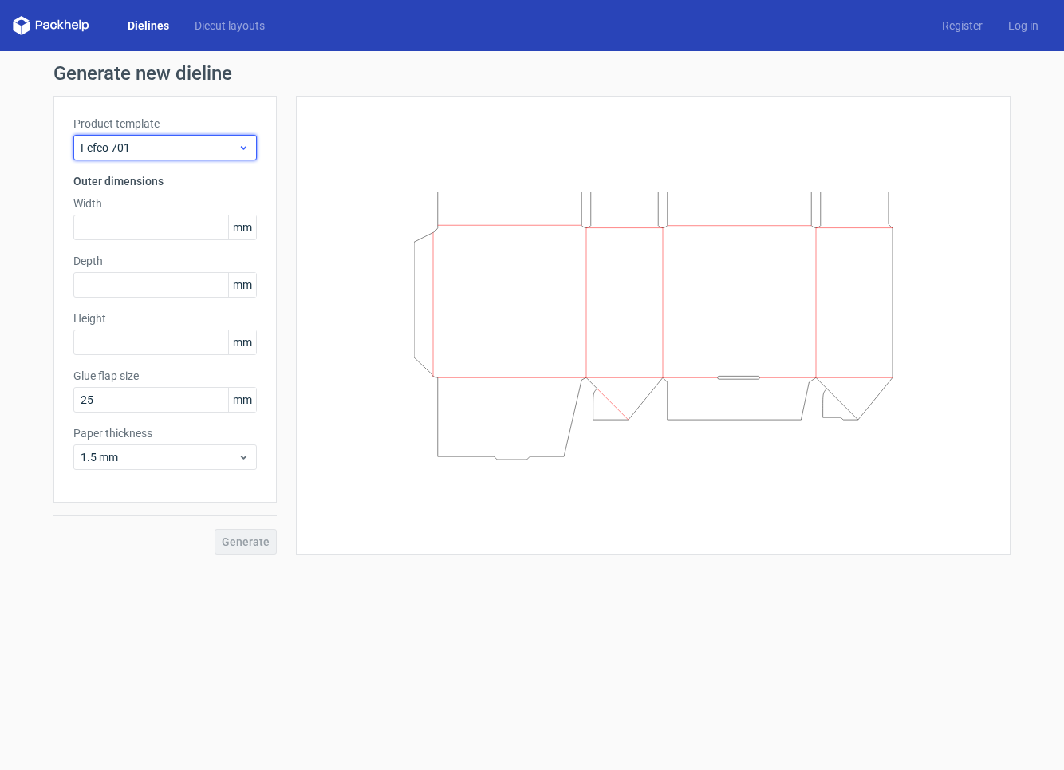
click at [200, 140] on span "Fefco 701" at bounding box center [159, 148] width 157 height 16
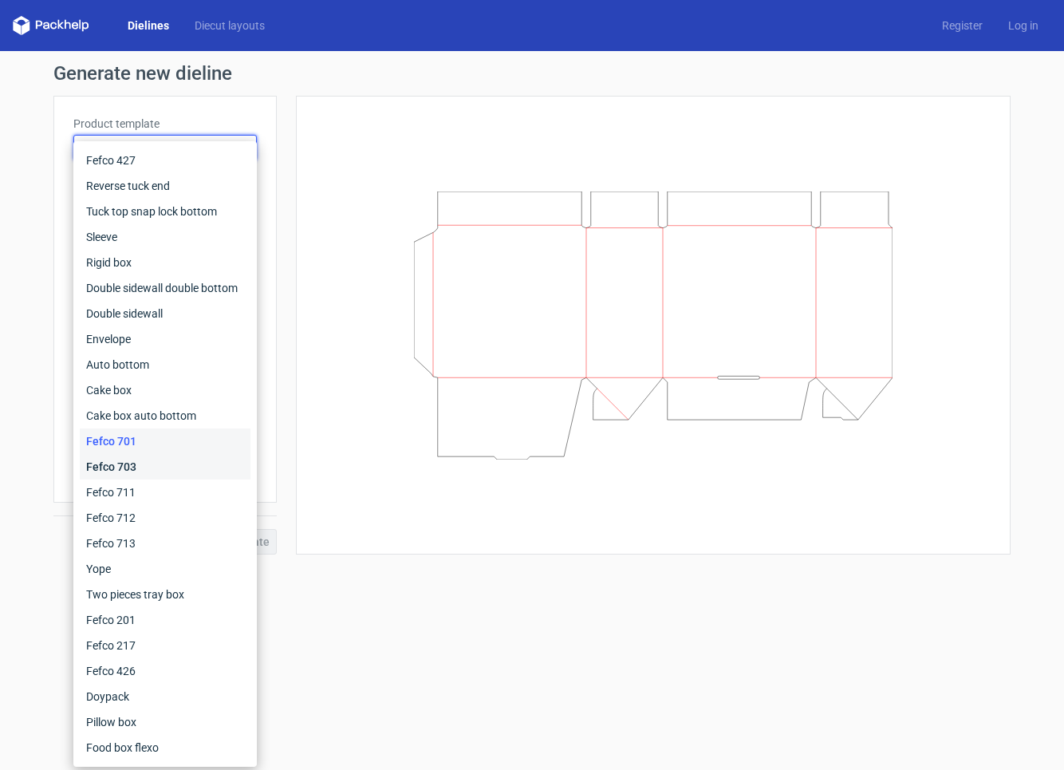
click at [136, 466] on div "Fefco 703" at bounding box center [165, 467] width 171 height 26
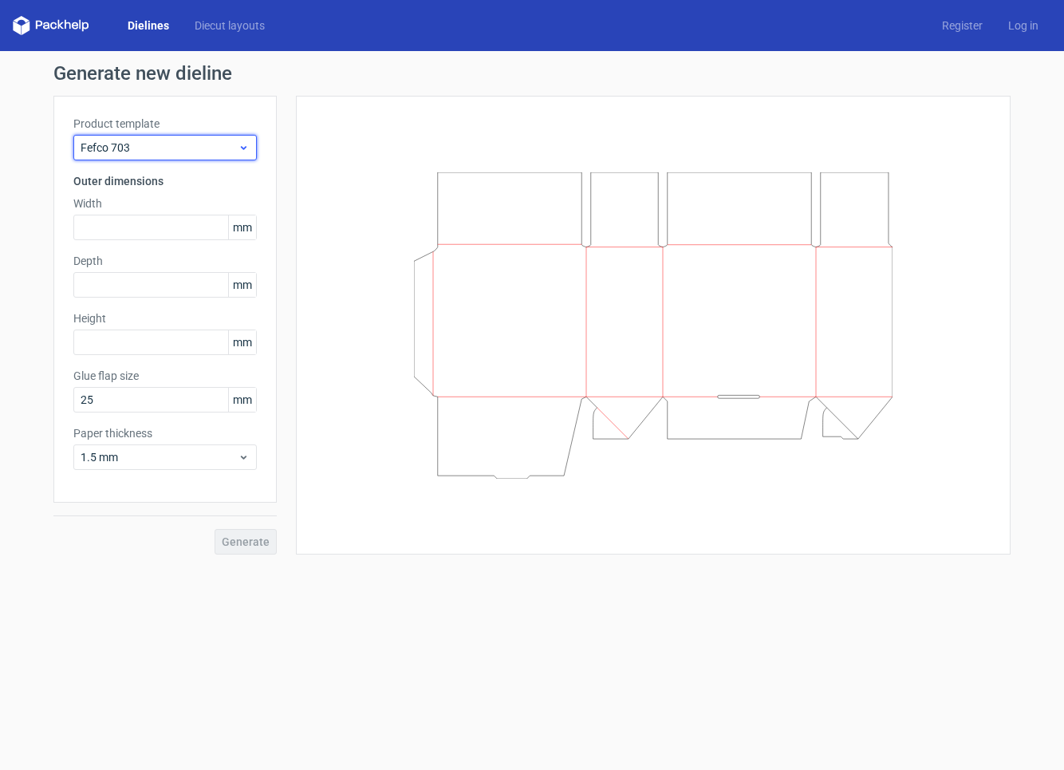
click at [188, 152] on span "Fefco 703" at bounding box center [159, 148] width 157 height 16
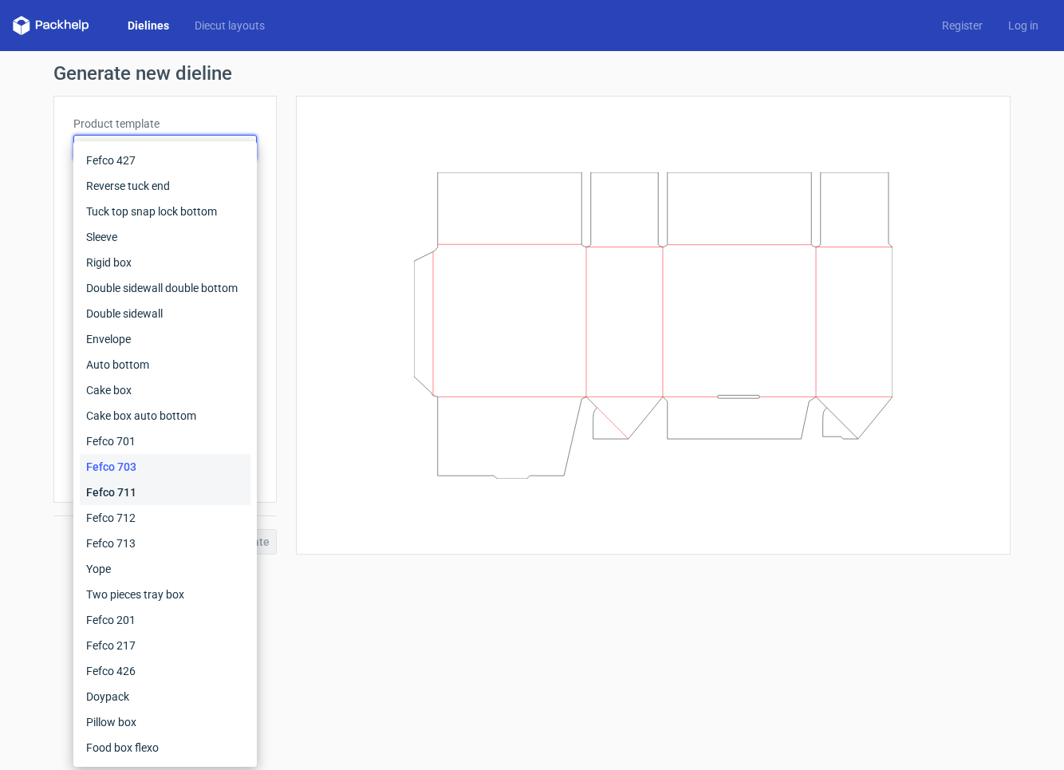
click at [124, 500] on div "Fefco 711" at bounding box center [165, 493] width 171 height 26
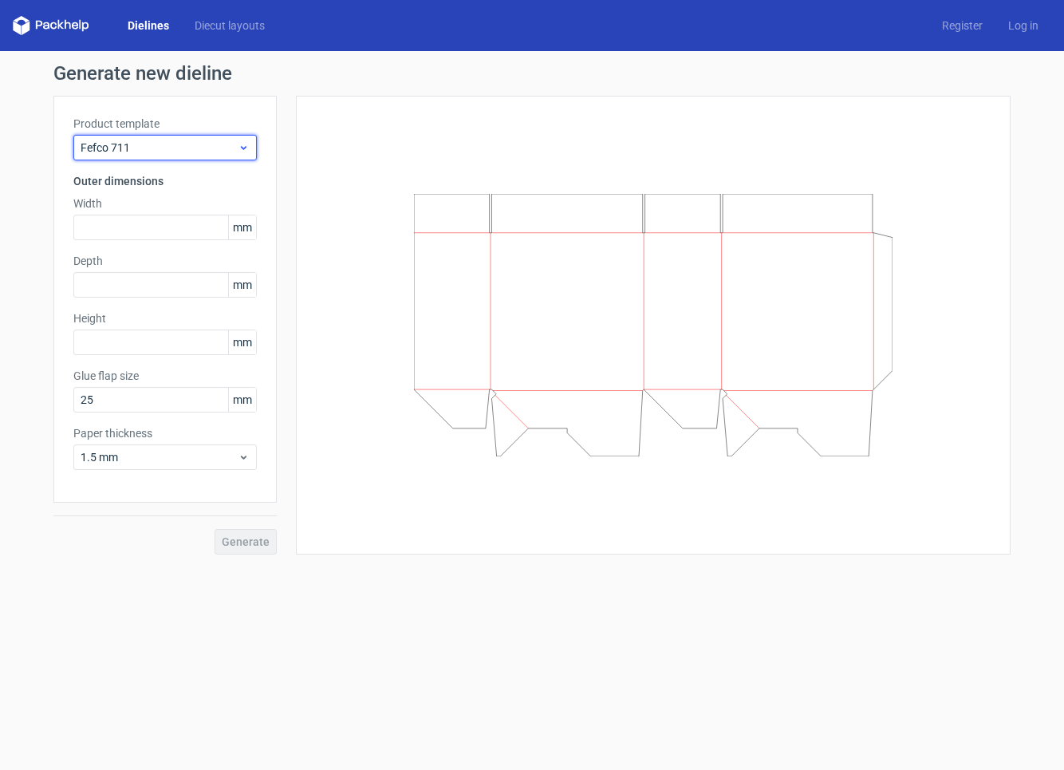
click at [246, 146] on use at bounding box center [244, 148] width 6 height 4
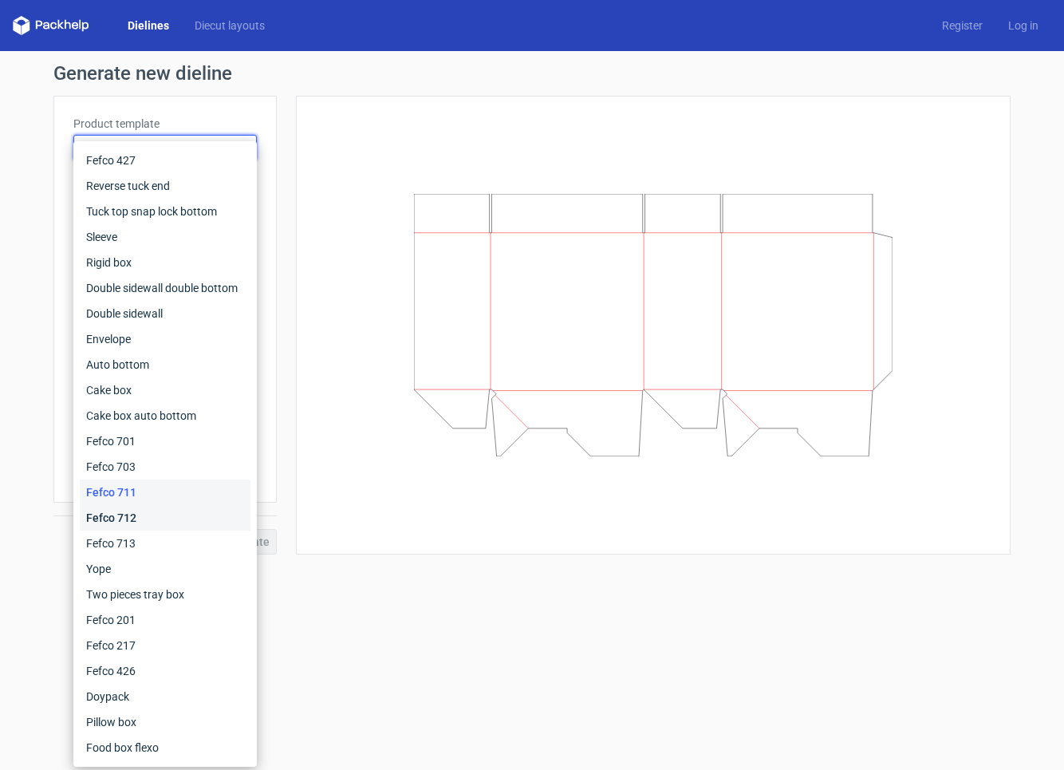
click at [145, 524] on div "Fefco 712" at bounding box center [165, 518] width 171 height 26
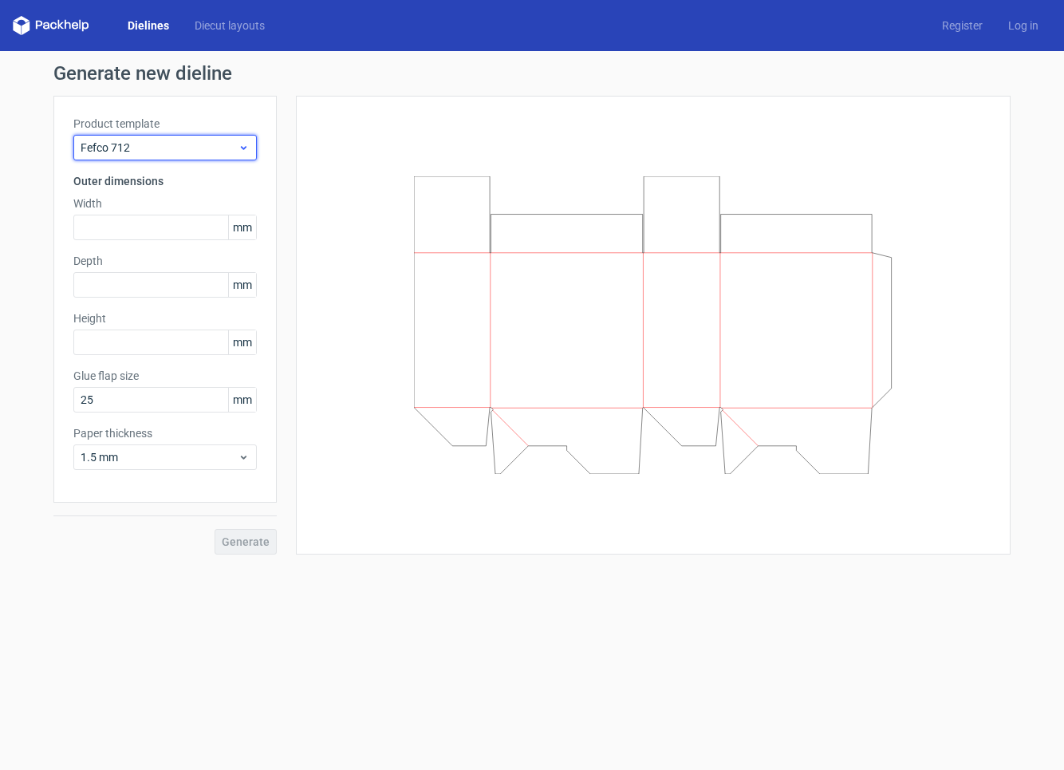
click at [203, 148] on span "Fefco 712" at bounding box center [159, 148] width 157 height 16
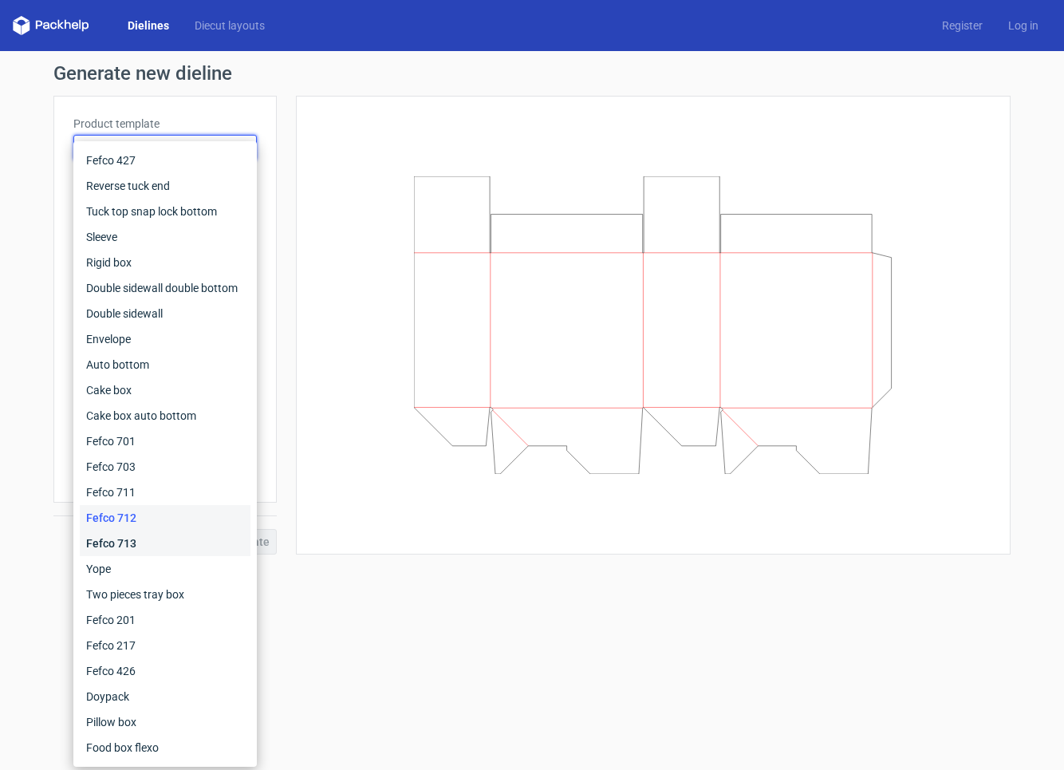
click at [127, 544] on div "Fefco 713" at bounding box center [165, 544] width 171 height 26
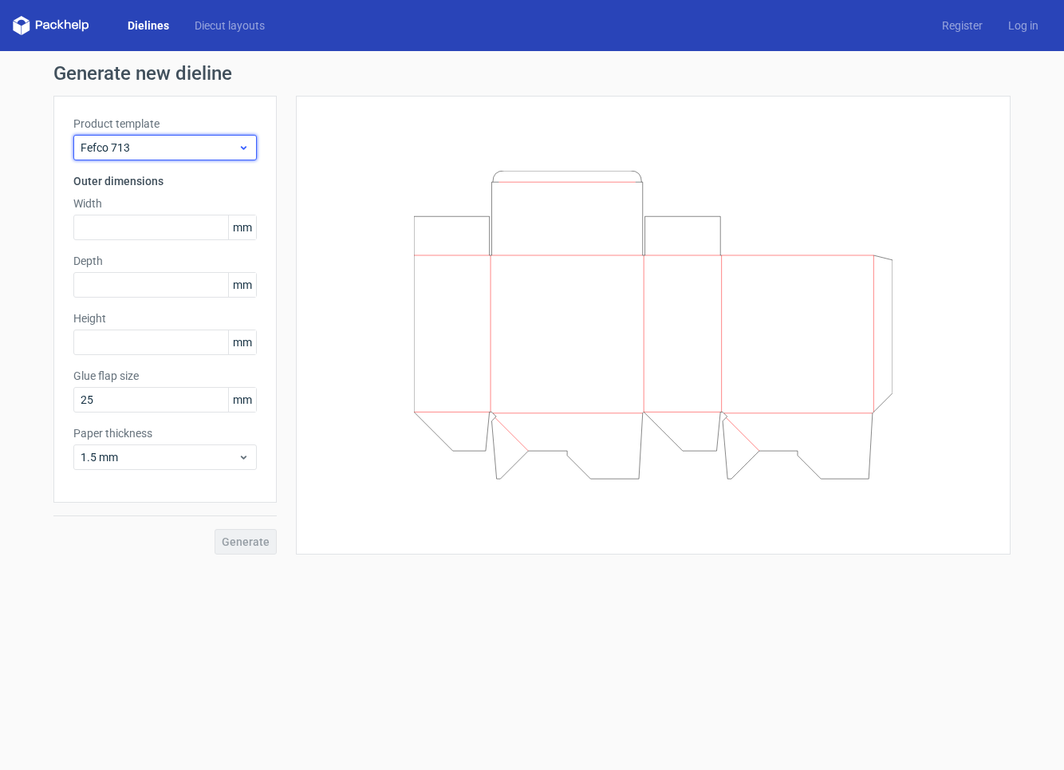
click at [213, 148] on span "Fefco 713" at bounding box center [159, 148] width 157 height 16
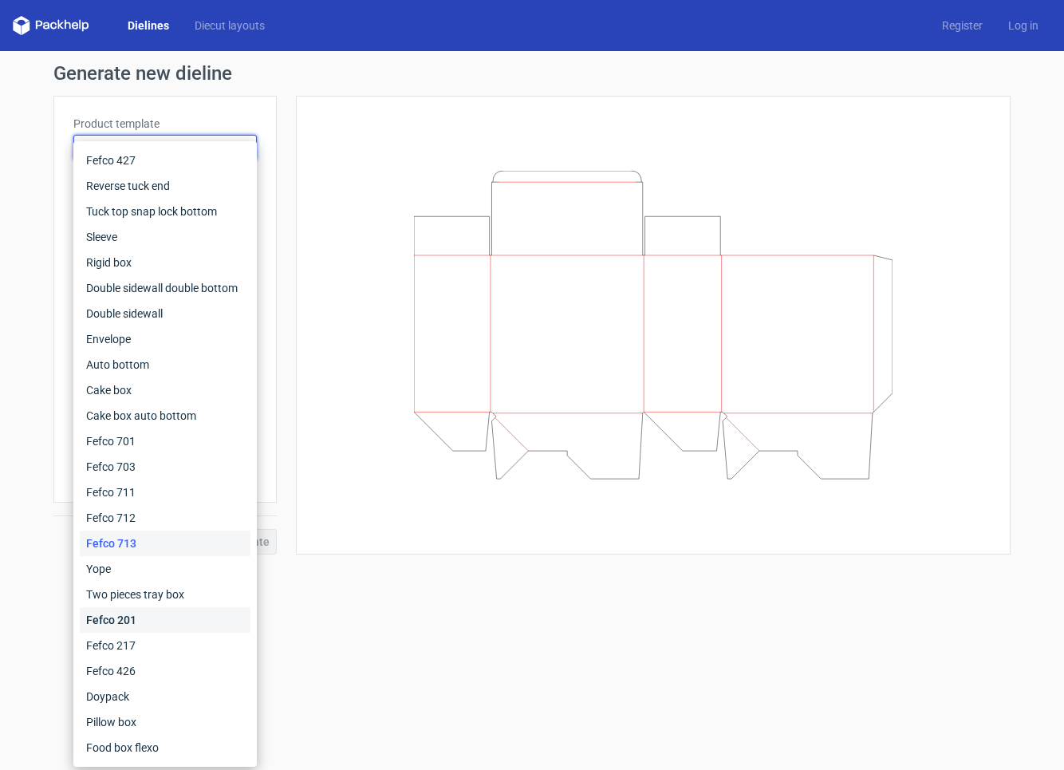
click at [144, 614] on div "Fefco 201" at bounding box center [165, 620] width 171 height 26
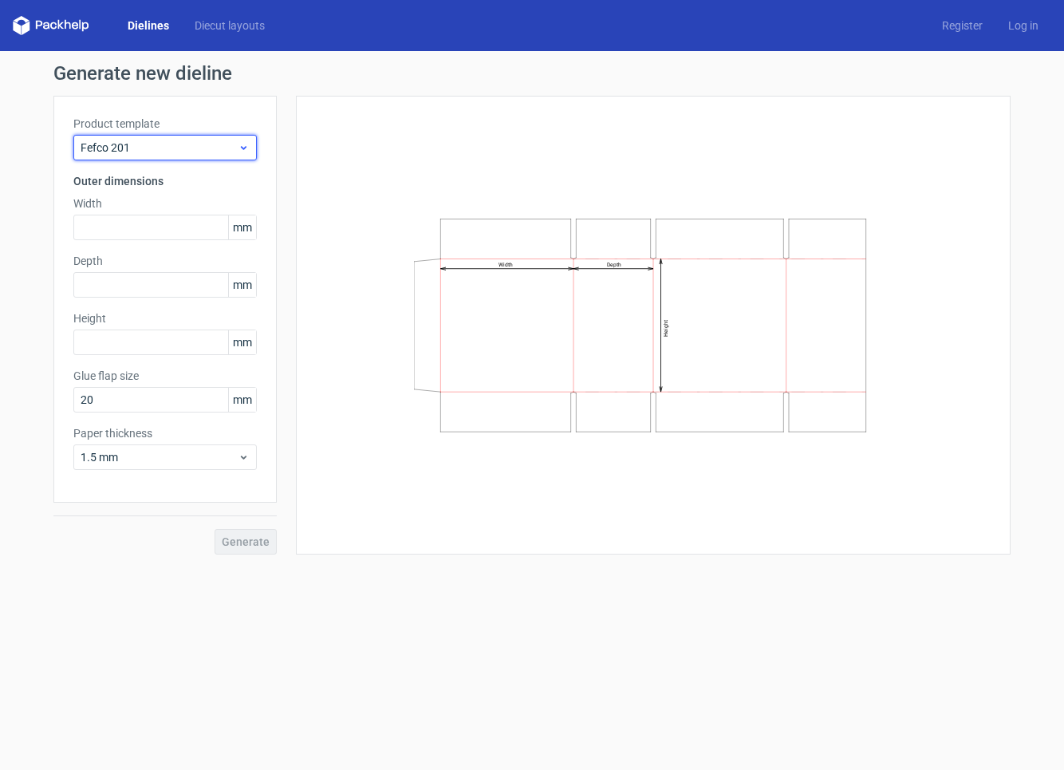
click at [191, 154] on span "Fefco 201" at bounding box center [159, 148] width 157 height 16
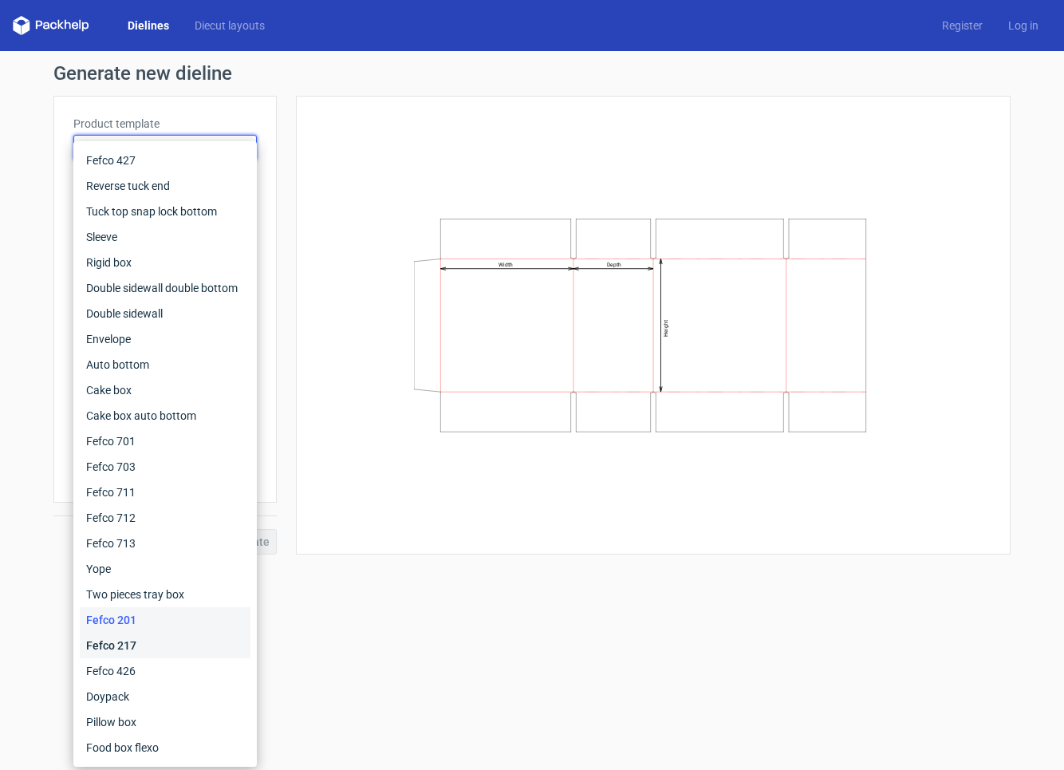
drag, startPoint x: 146, startPoint y: 638, endPoint x: 170, endPoint y: 547, distance: 94.1
click at [145, 638] on div "Fefco 217" at bounding box center [165, 646] width 171 height 26
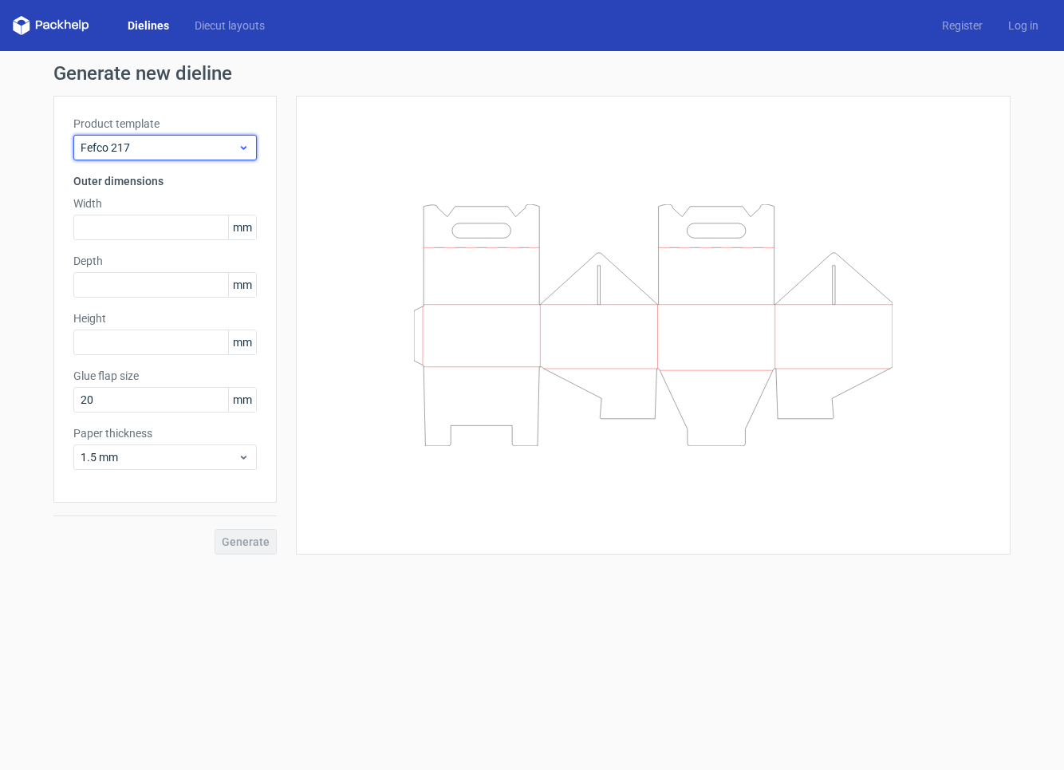
click at [199, 154] on span "Fefco 217" at bounding box center [159, 148] width 157 height 16
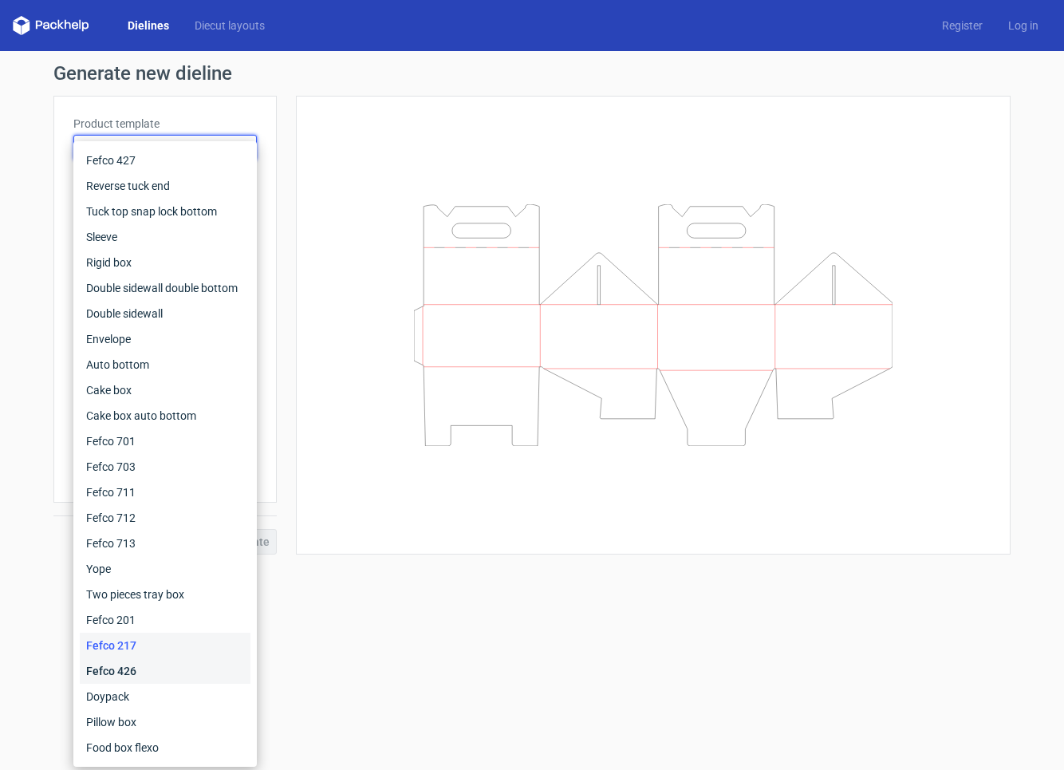
drag, startPoint x: 146, startPoint y: 665, endPoint x: 221, endPoint y: 432, distance: 245.5
click at [146, 665] on div "Fefco 426" at bounding box center [165, 671] width 171 height 26
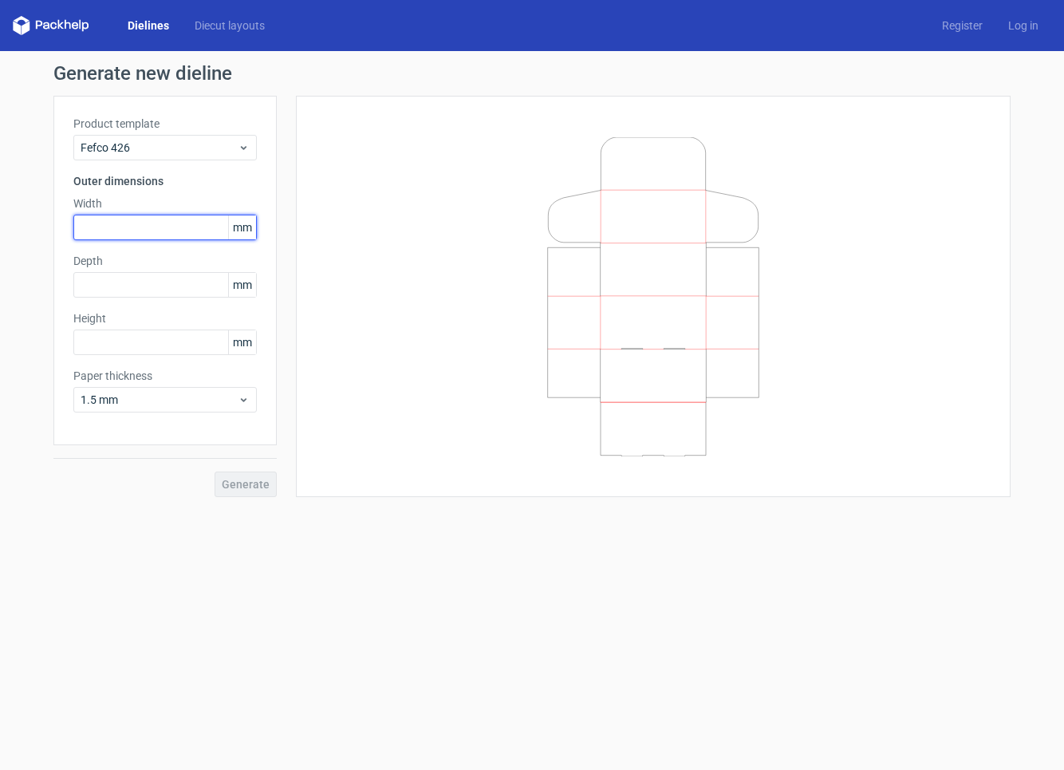
click at [211, 229] on input "text" at bounding box center [165, 228] width 184 height 26
type input "140"
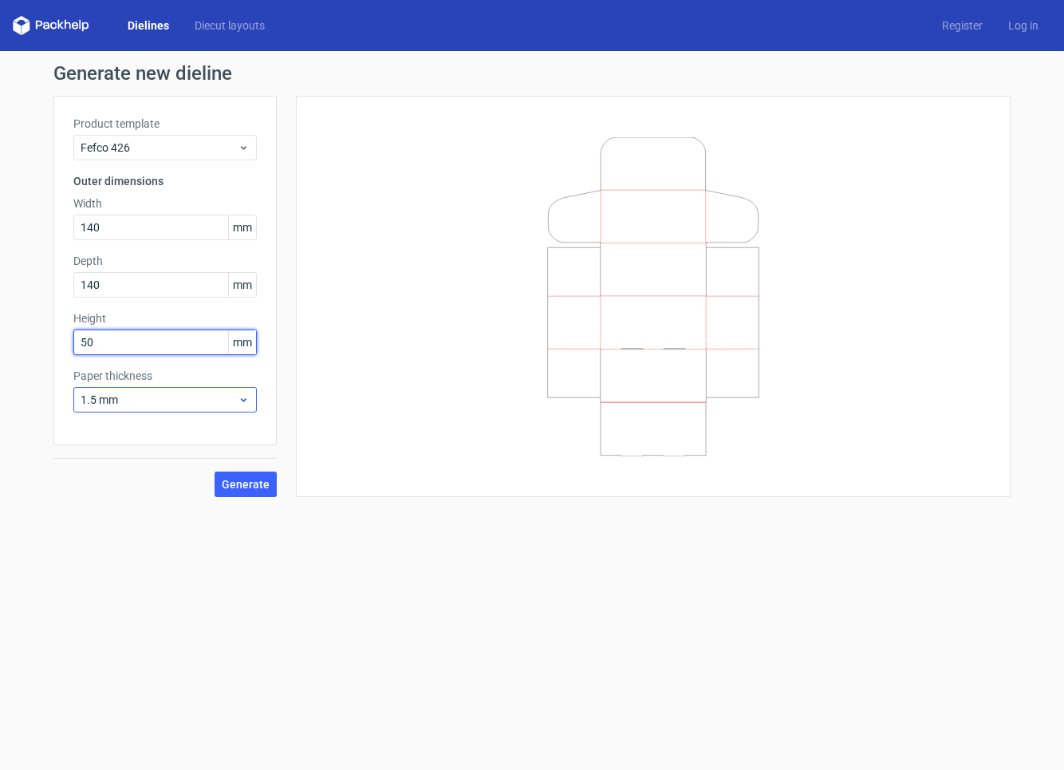
type input "50"
click at [217, 392] on span "1.5 mm" at bounding box center [159, 400] width 157 height 16
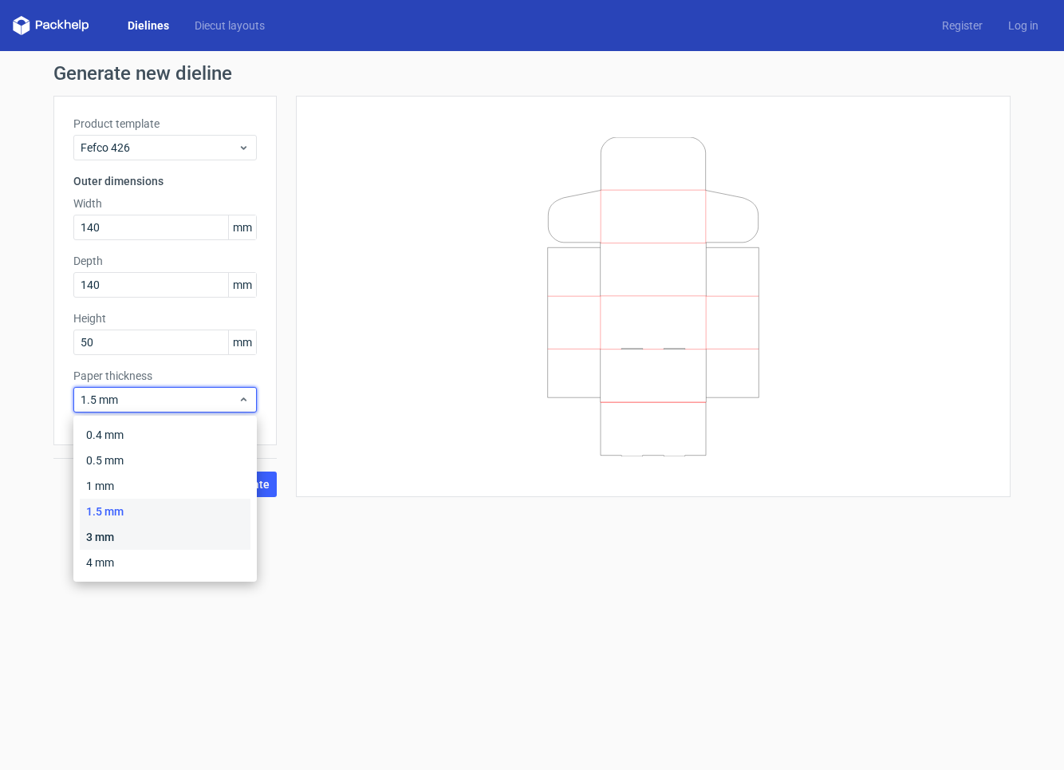
click at [138, 540] on div "3 mm" at bounding box center [165, 537] width 171 height 26
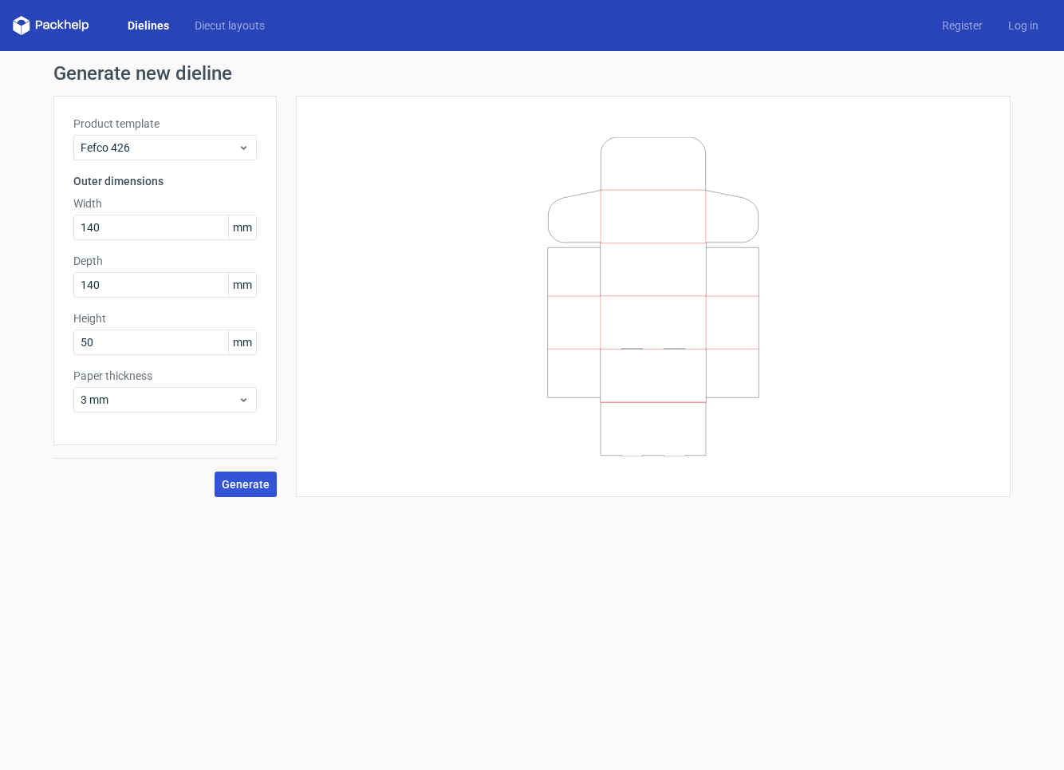
click at [230, 484] on span "Generate" at bounding box center [246, 484] width 48 height 11
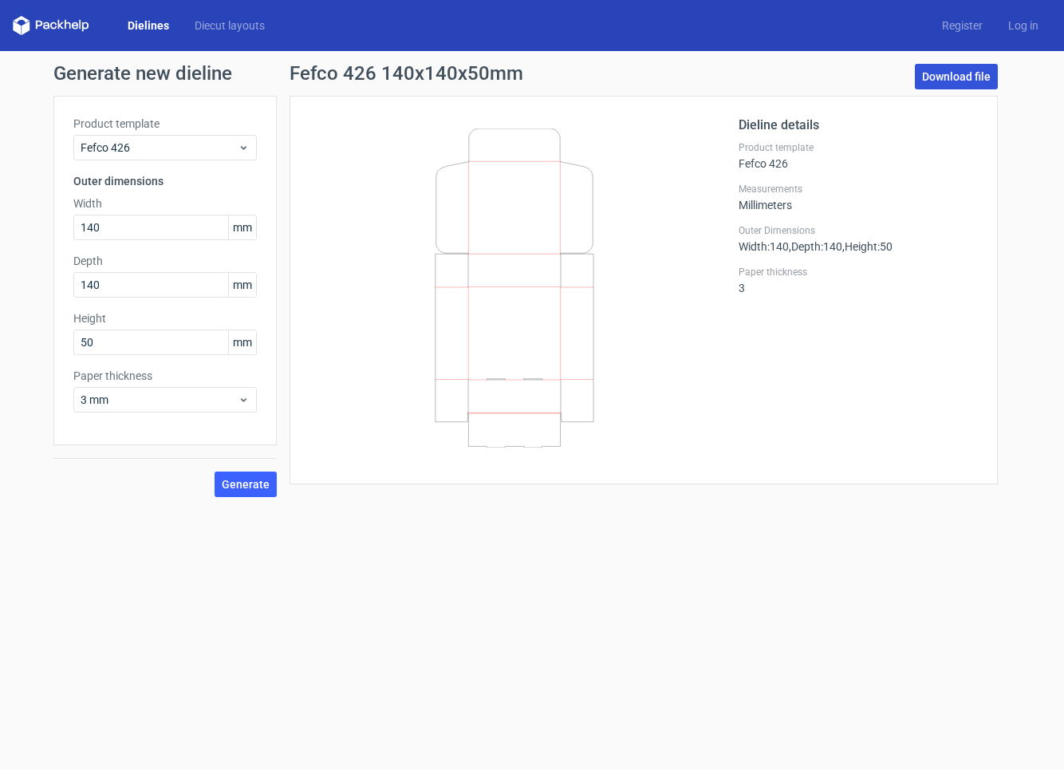
click at [938, 73] on link "Download file" at bounding box center [956, 77] width 83 height 26
click at [40, 14] on div "Dielines Diecut layouts Register Log in" at bounding box center [532, 25] width 1064 height 51
click at [42, 31] on icon at bounding box center [51, 25] width 77 height 19
click at [21, 27] on icon at bounding box center [51, 25] width 77 height 19
click at [143, 18] on link "Dielines" at bounding box center [148, 26] width 67 height 16
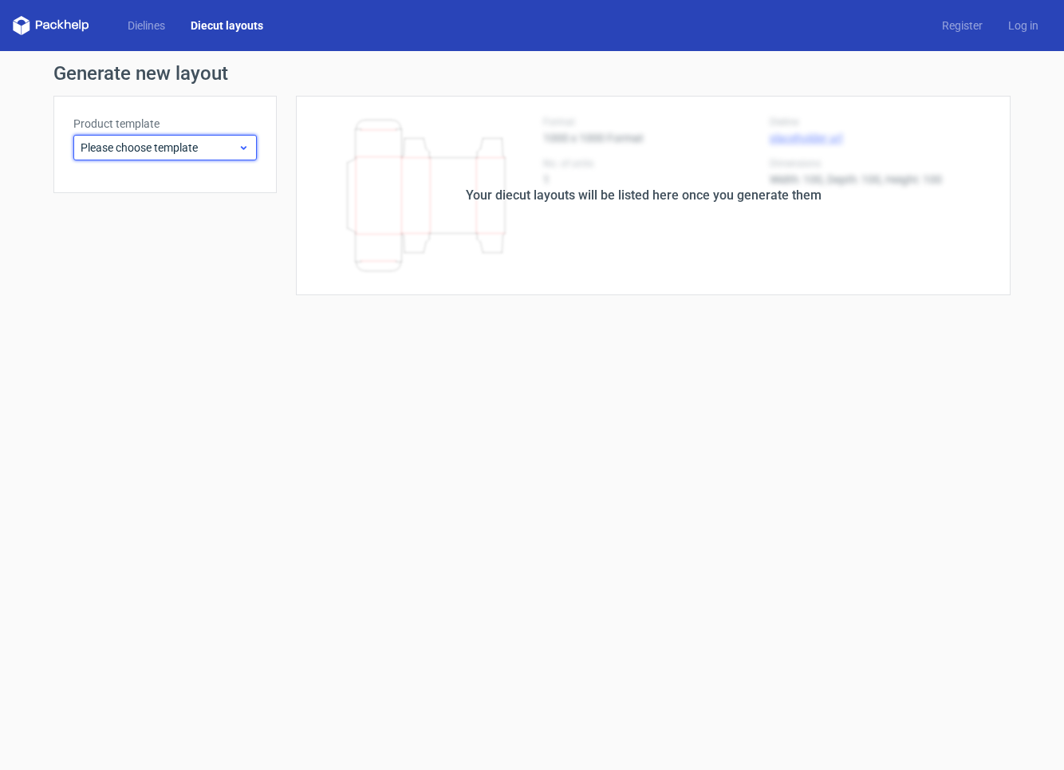
click at [188, 151] on span "Please choose template" at bounding box center [159, 148] width 157 height 16
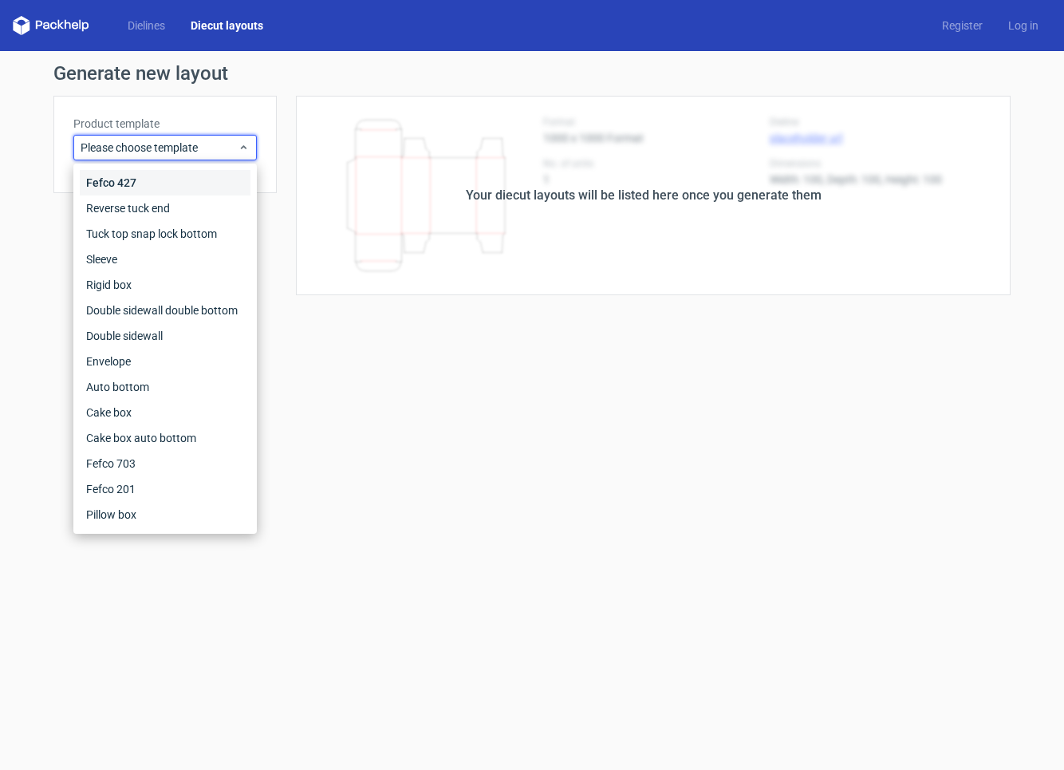
click at [154, 188] on div "Fefco 427" at bounding box center [165, 183] width 171 height 26
